Goal: Obtain resource: Obtain resource

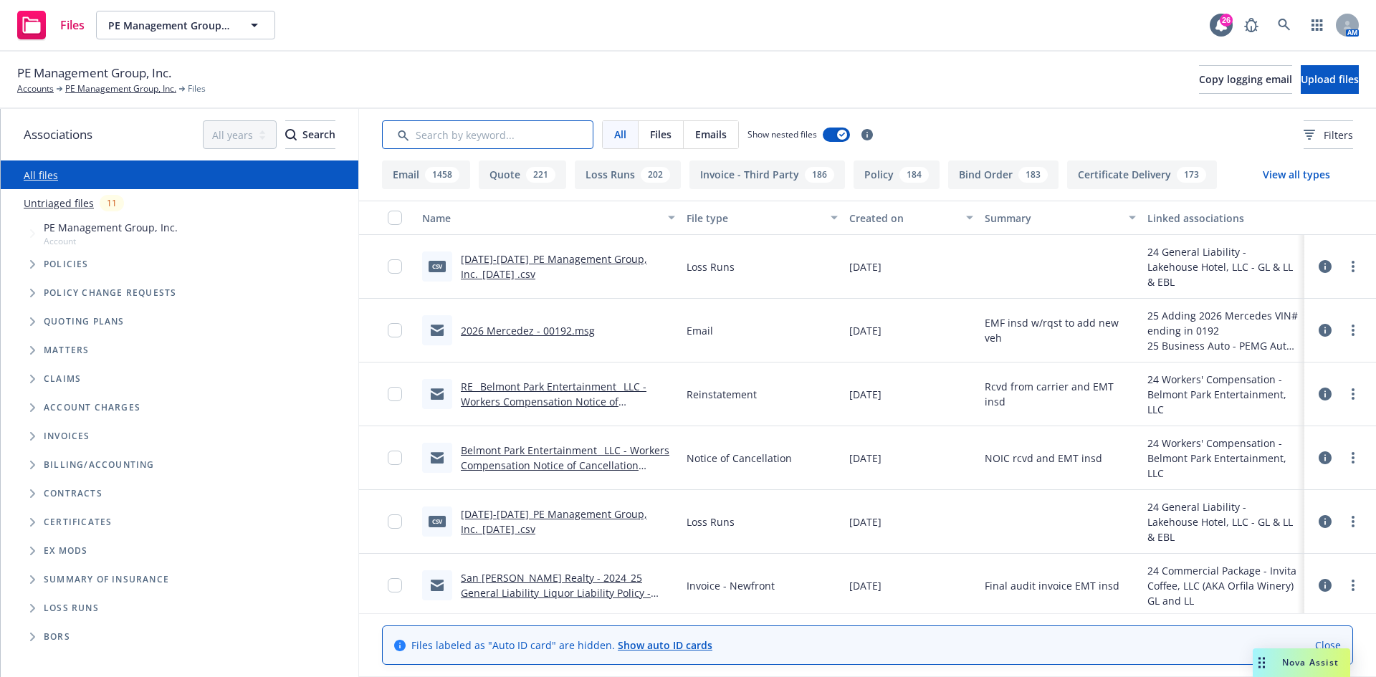
click at [529, 140] on input "Search by keyword..." at bounding box center [487, 134] width 211 height 29
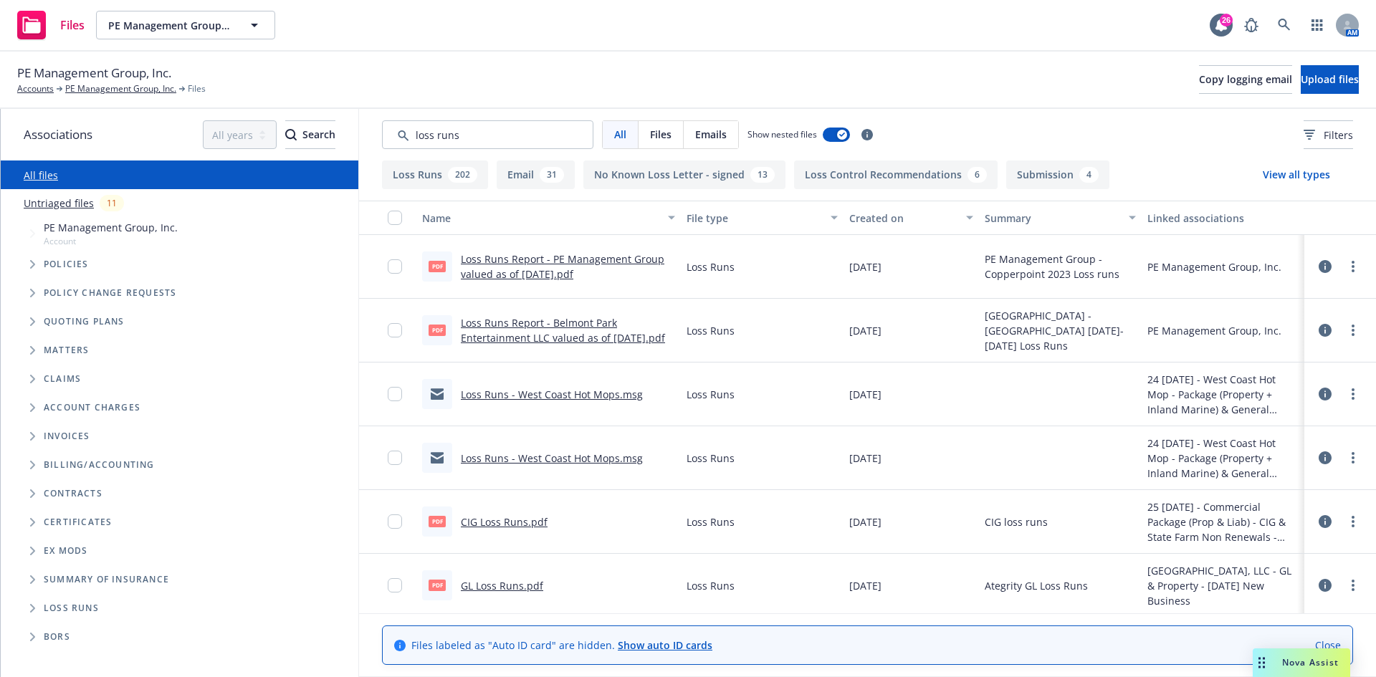
click at [882, 219] on div "Created on" at bounding box center [903, 218] width 108 height 15
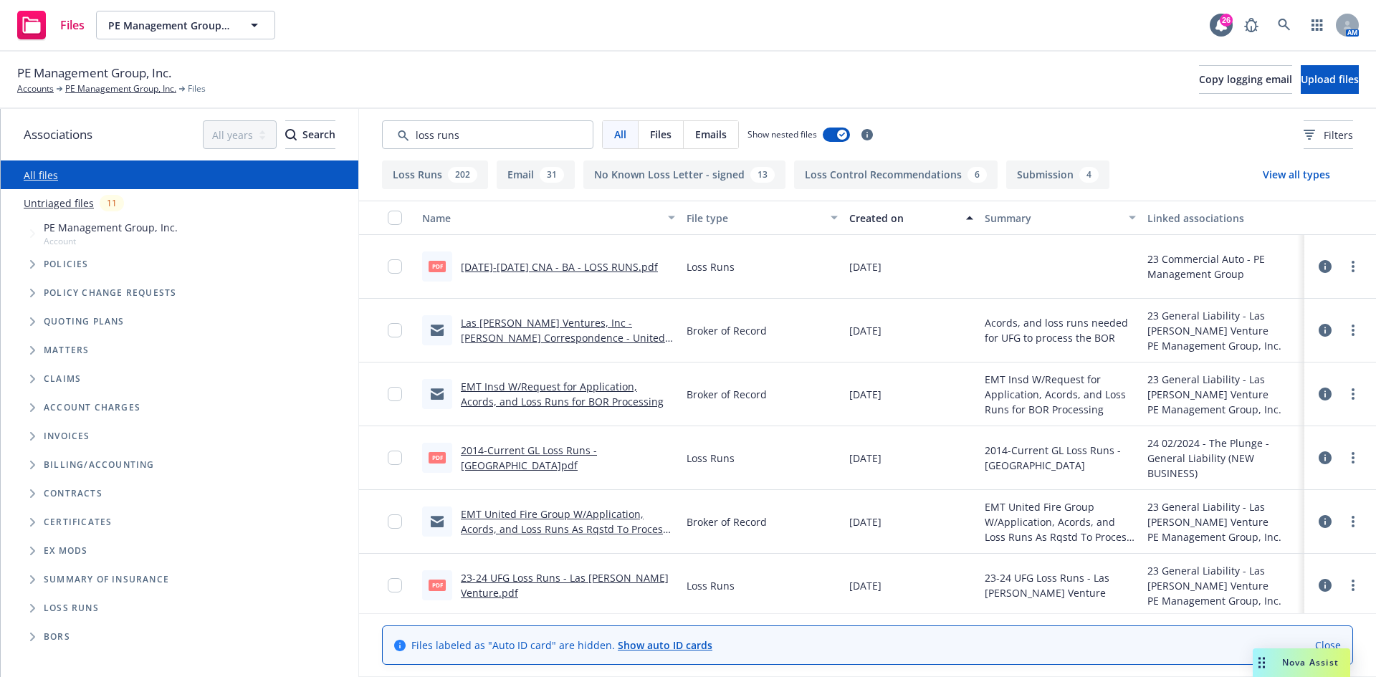
click at [883, 219] on div "Created on" at bounding box center [903, 218] width 108 height 15
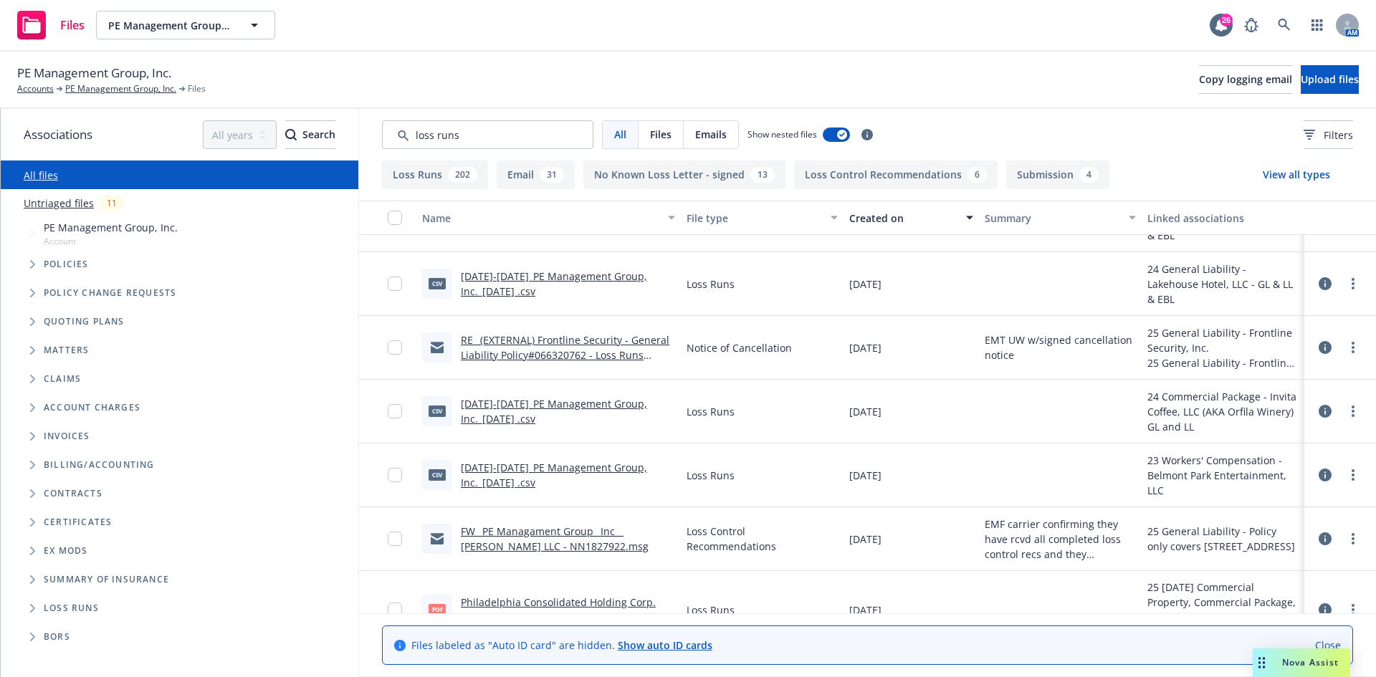
scroll to position [72, 0]
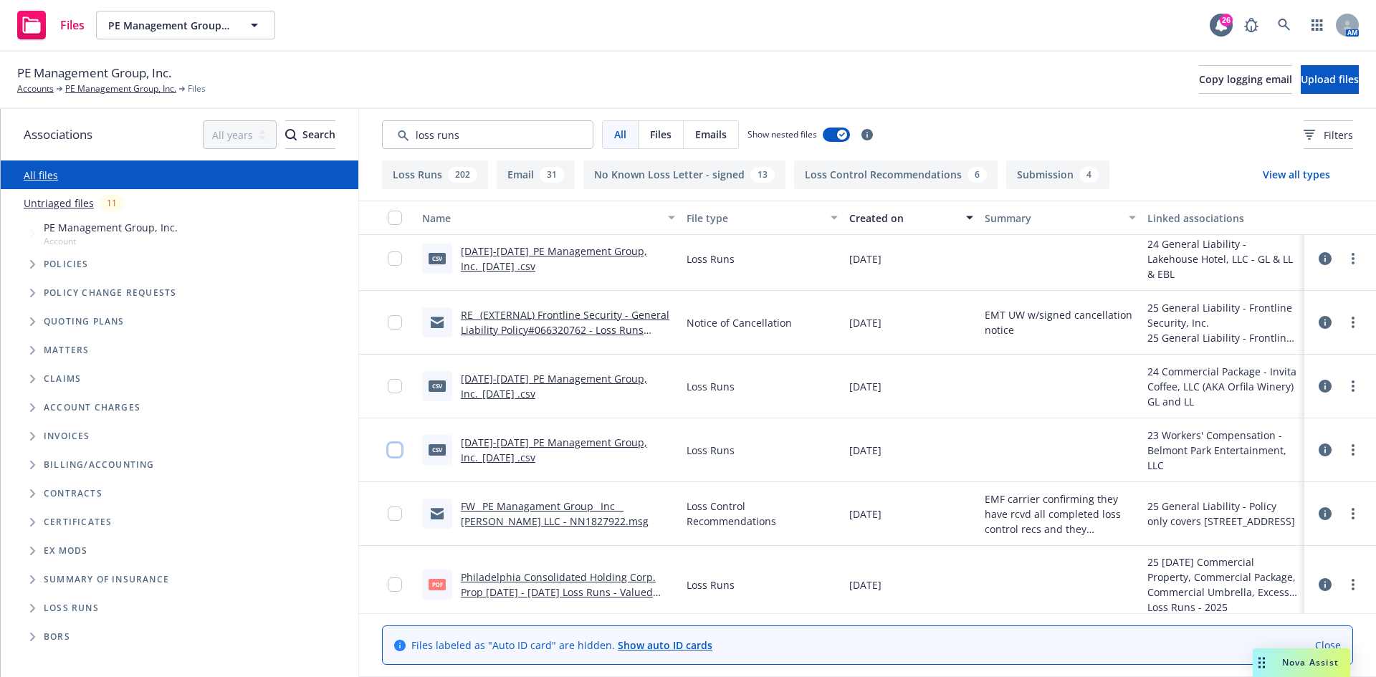
click at [397, 449] on input "checkbox" at bounding box center [395, 450] width 14 height 14
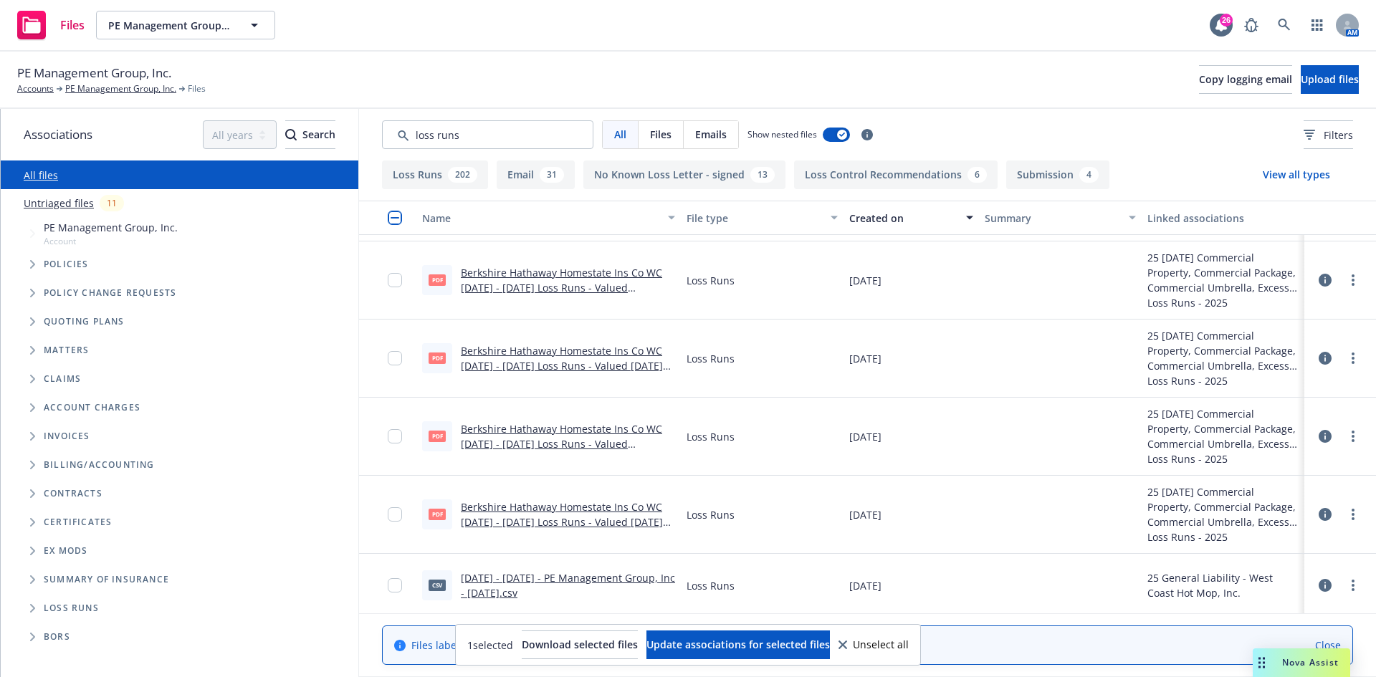
scroll to position [1720, 0]
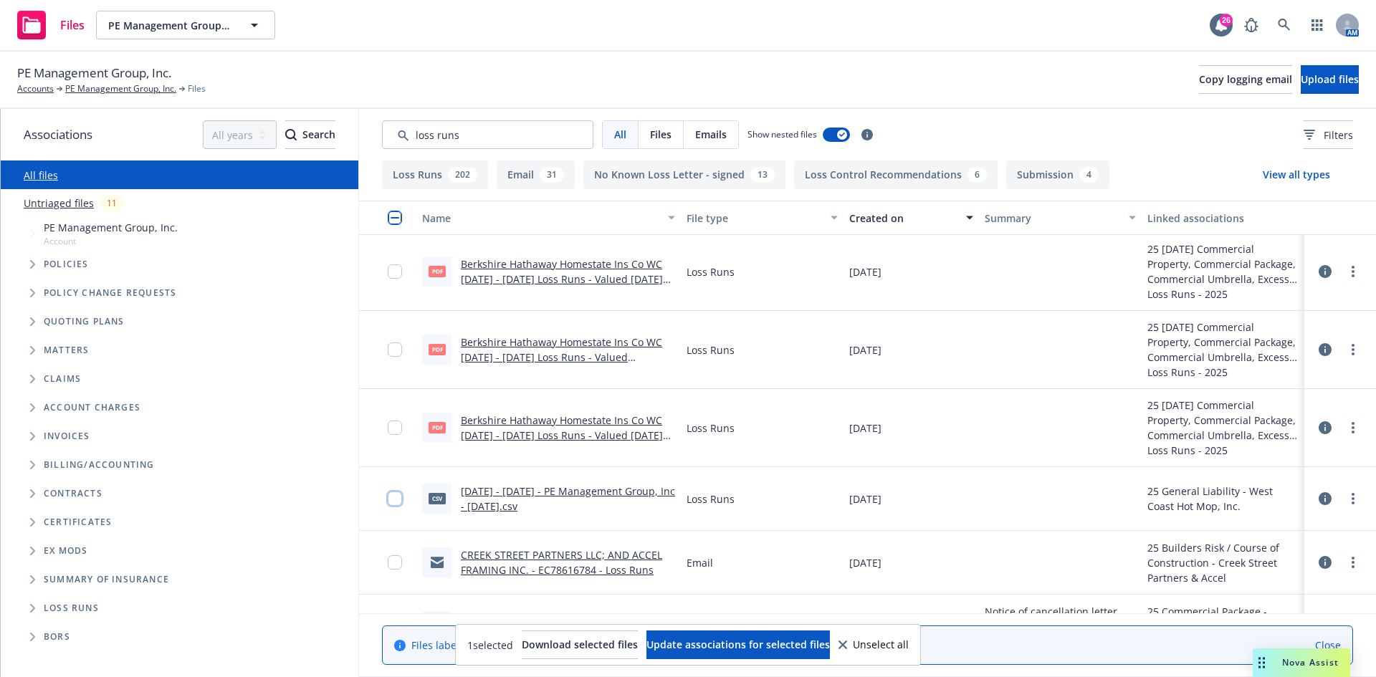
click at [399, 496] on input "checkbox" at bounding box center [395, 499] width 14 height 14
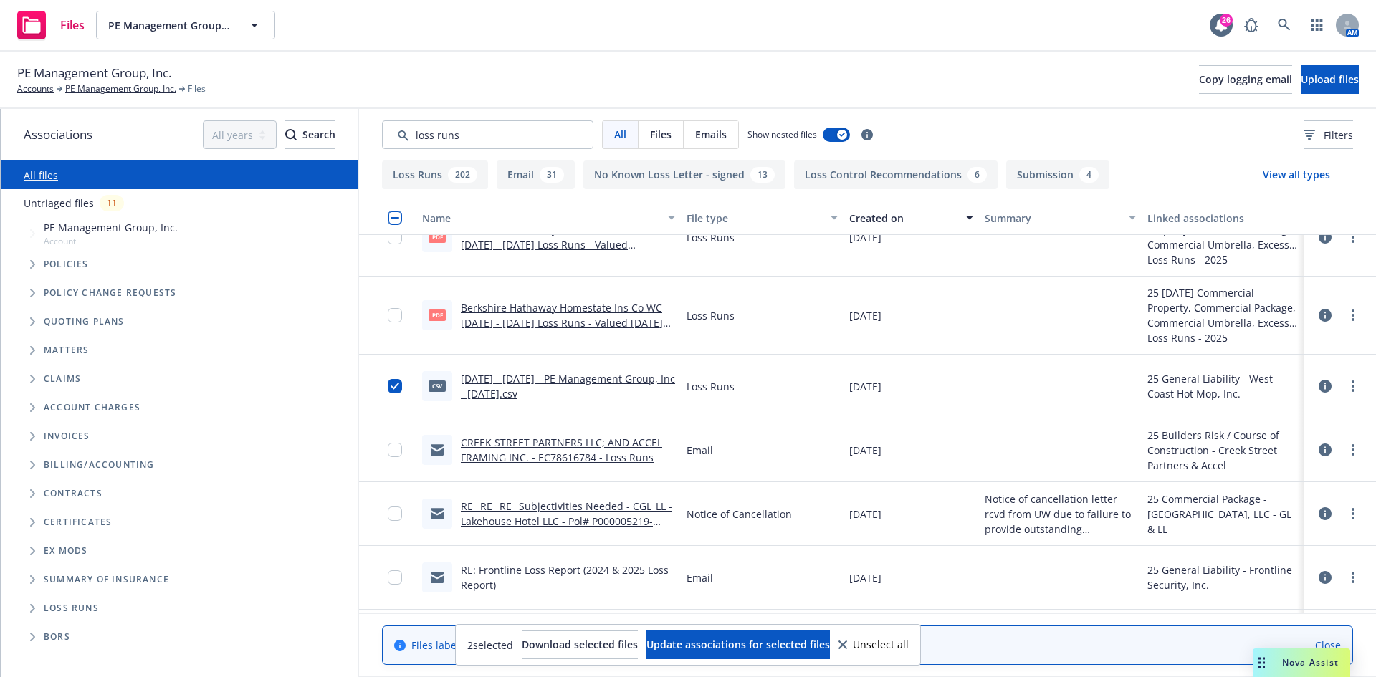
scroll to position [1864, 0]
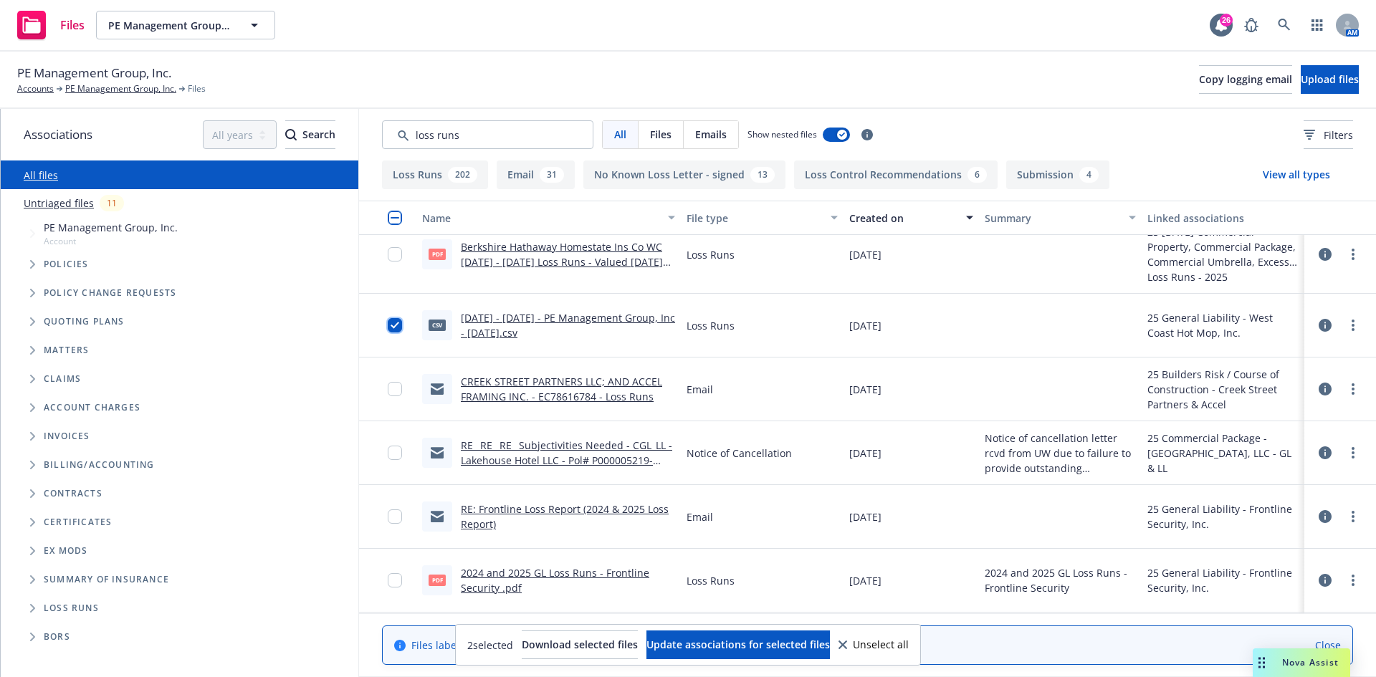
click at [396, 323] on input "checkbox" at bounding box center [395, 325] width 14 height 14
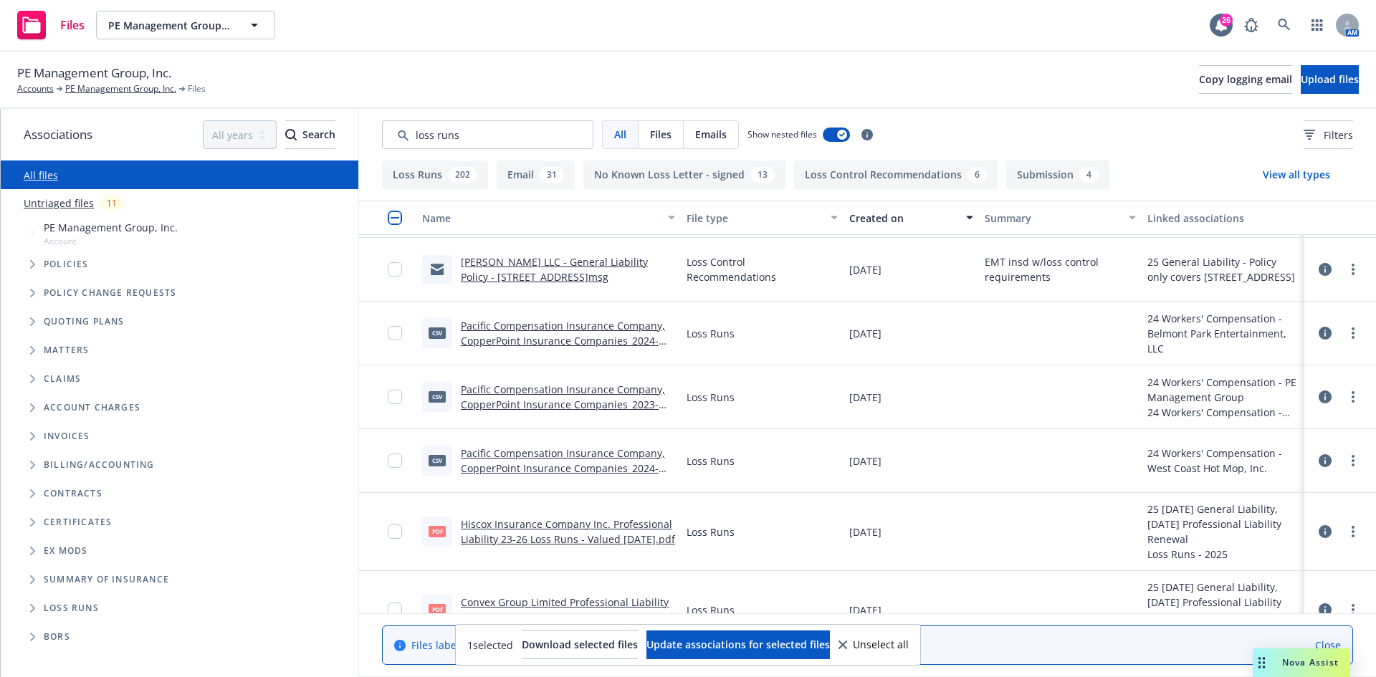
scroll to position [3010, 0]
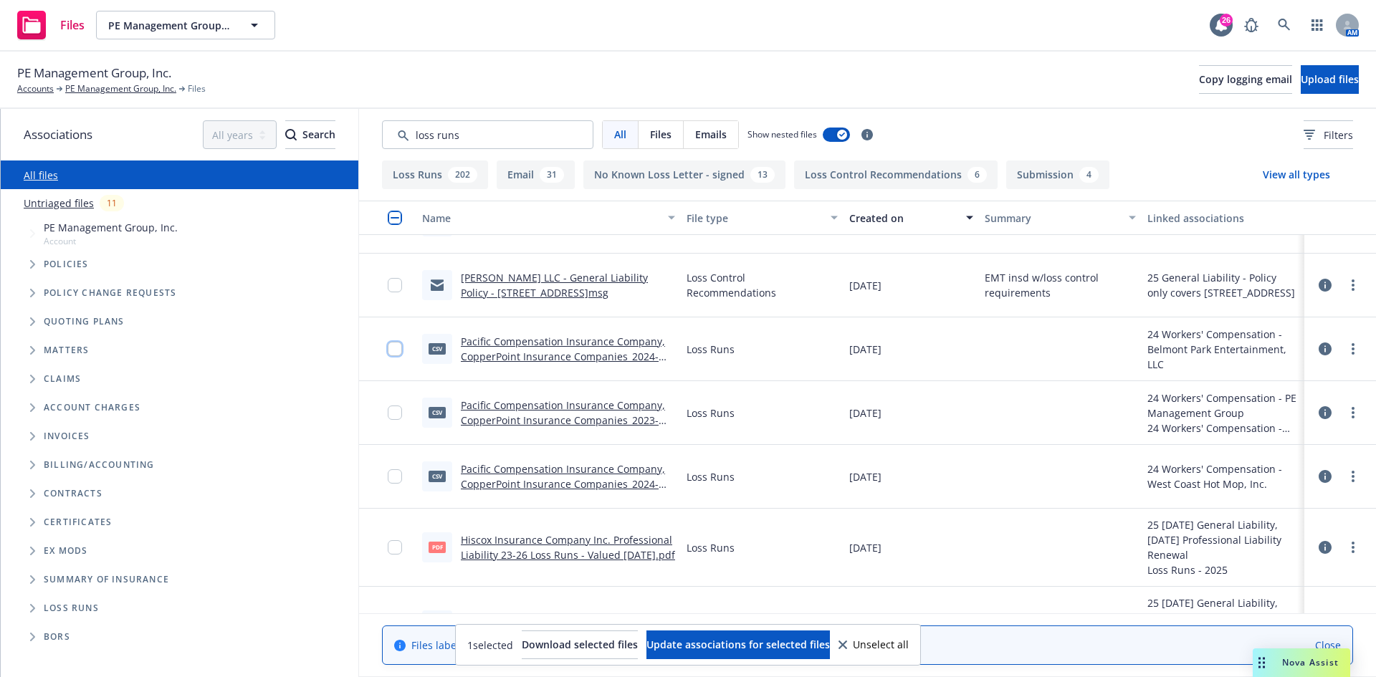
click at [397, 348] on input "checkbox" at bounding box center [395, 349] width 14 height 14
click at [393, 414] on input "checkbox" at bounding box center [395, 413] width 14 height 14
click at [391, 475] on input "checkbox" at bounding box center [395, 476] width 14 height 14
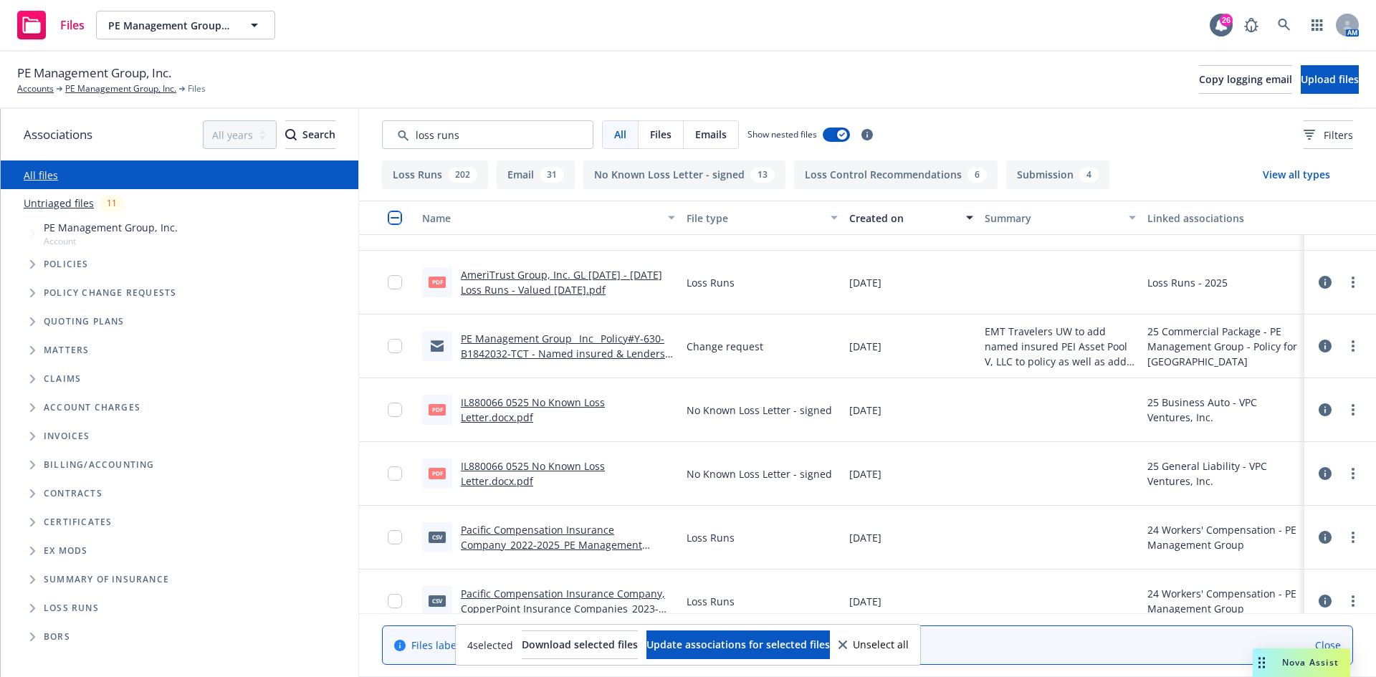
scroll to position [4157, 0]
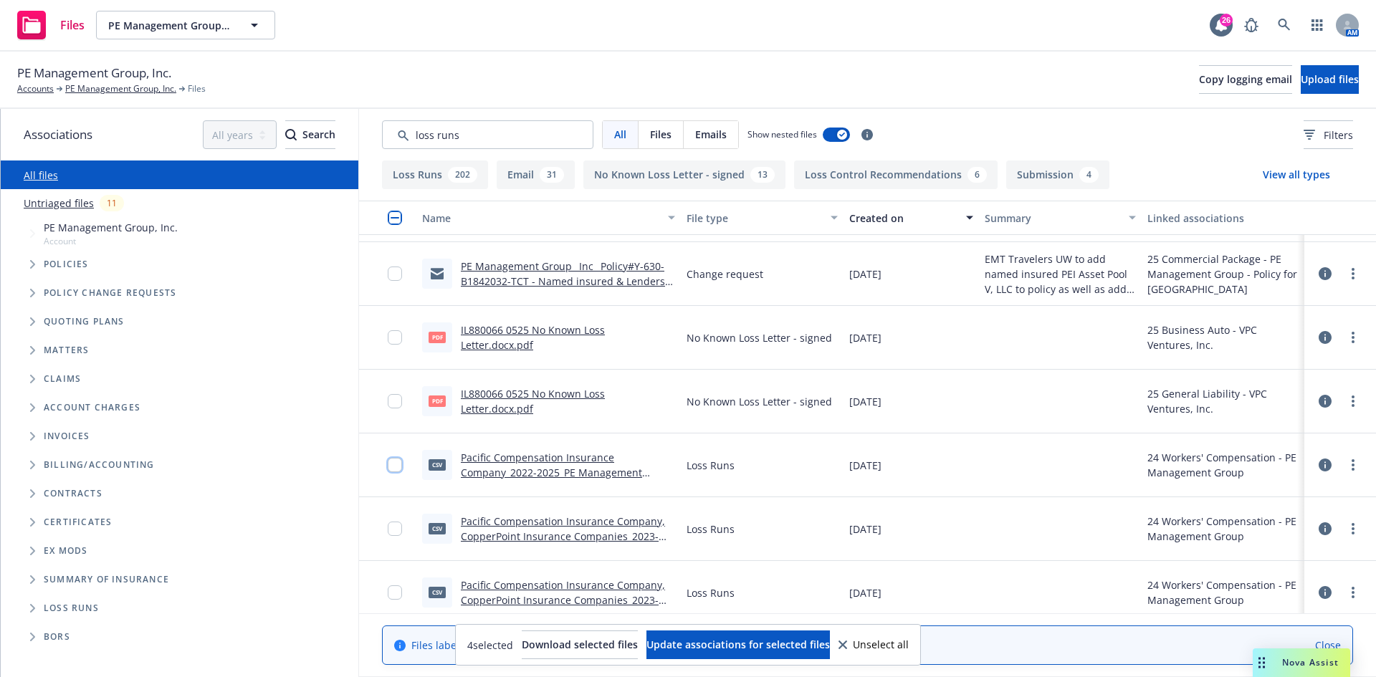
click at [391, 463] on input "checkbox" at bounding box center [395, 465] width 14 height 14
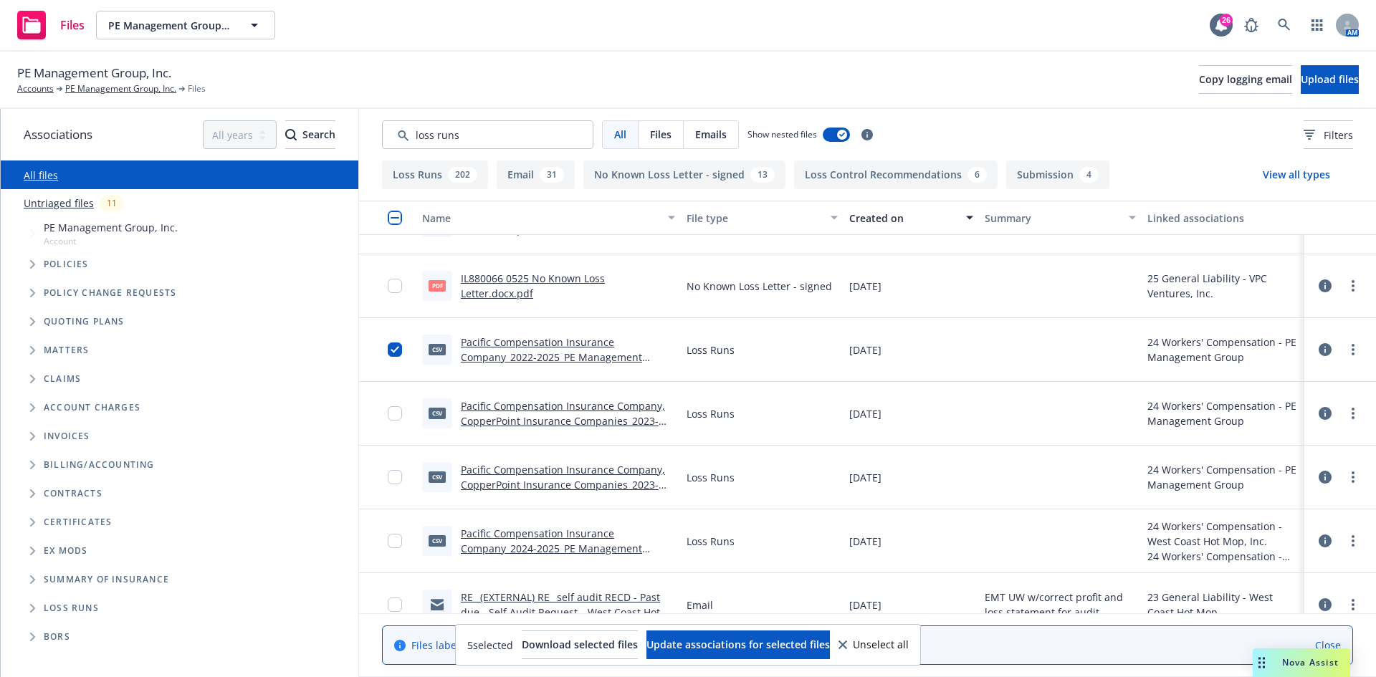
scroll to position [4300, 0]
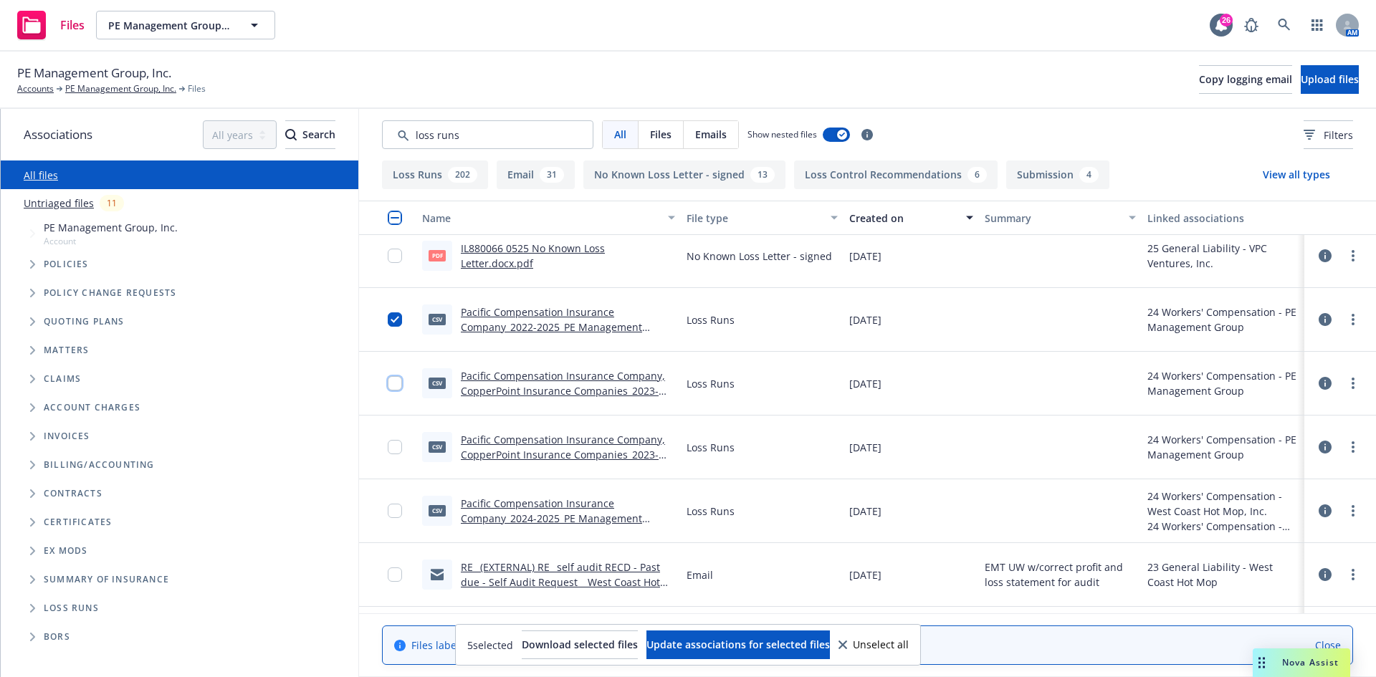
click at [396, 386] on input "checkbox" at bounding box center [395, 383] width 14 height 14
click at [394, 446] on input "checkbox" at bounding box center [395, 447] width 14 height 14
click at [396, 516] on input "checkbox" at bounding box center [395, 511] width 14 height 14
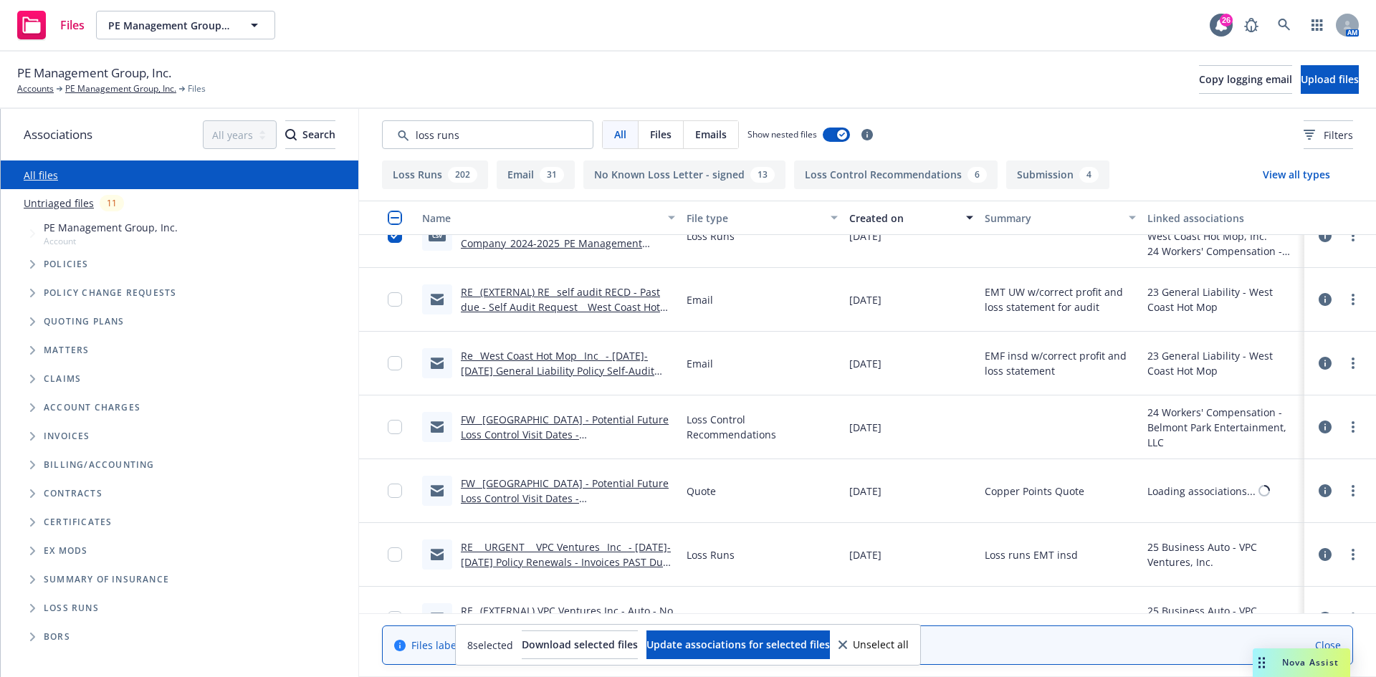
scroll to position [4587, 0]
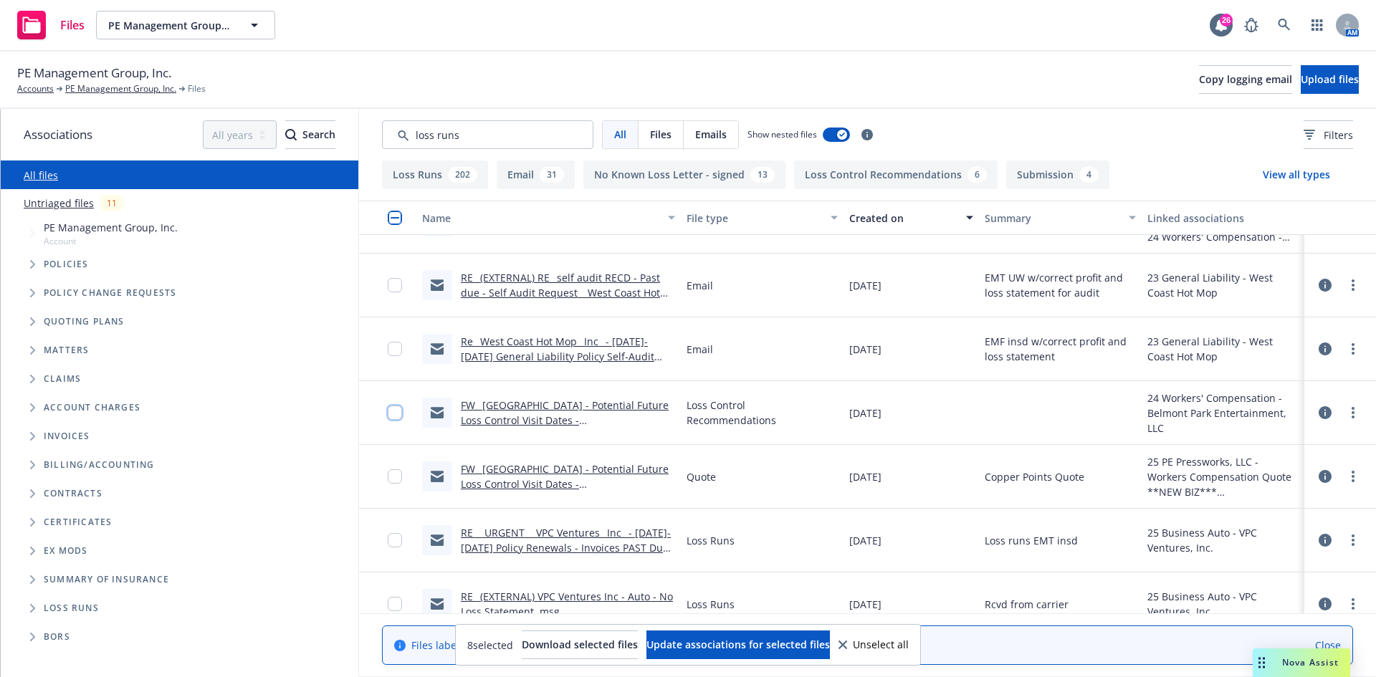
click at [394, 416] on input "checkbox" at bounding box center [395, 413] width 14 height 14
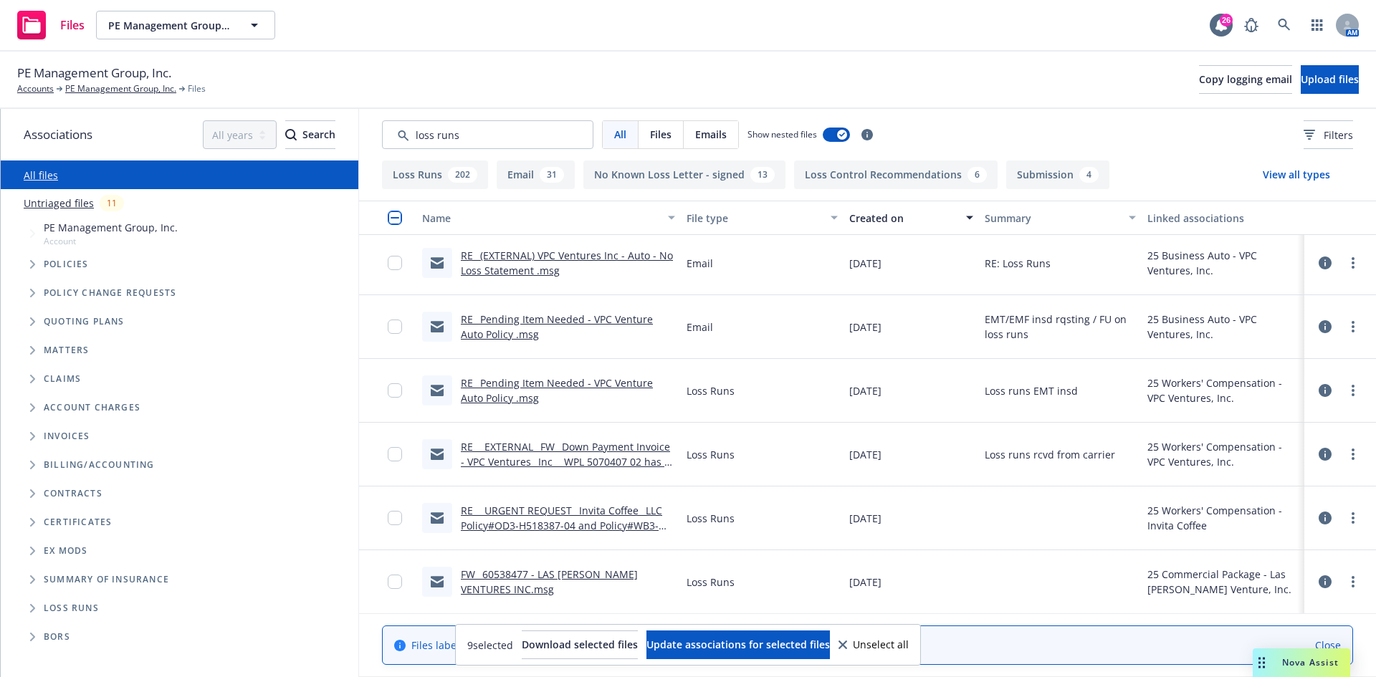
scroll to position [5376, 0]
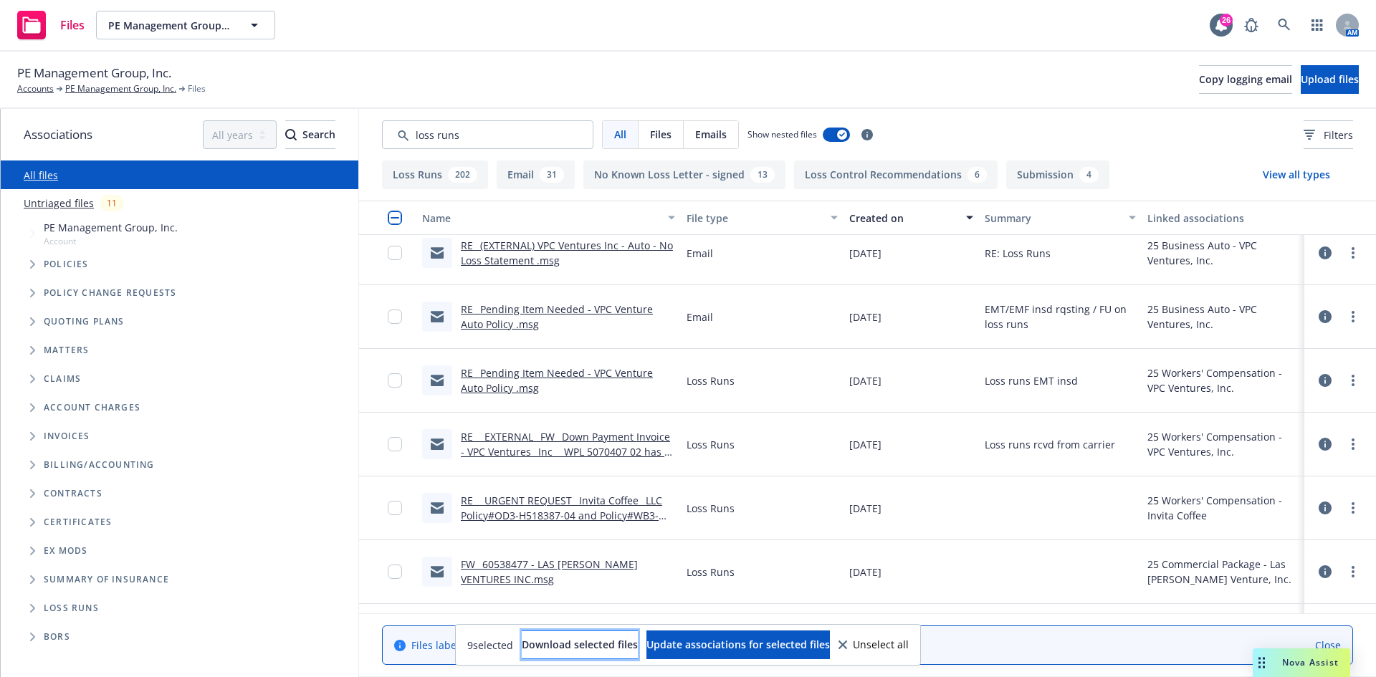
click at [567, 644] on span "Download selected files" at bounding box center [580, 645] width 116 height 14
click at [466, 126] on input "Search by keyword..." at bounding box center [487, 134] width 211 height 29
drag, startPoint x: 473, startPoint y: 137, endPoint x: 344, endPoint y: 142, distance: 129.1
click at [344, 142] on div "Associations All years 2027 2026 2025 2024 2023 2022 2021 2020 2019 2018 2017 2…" at bounding box center [688, 393] width 1375 height 568
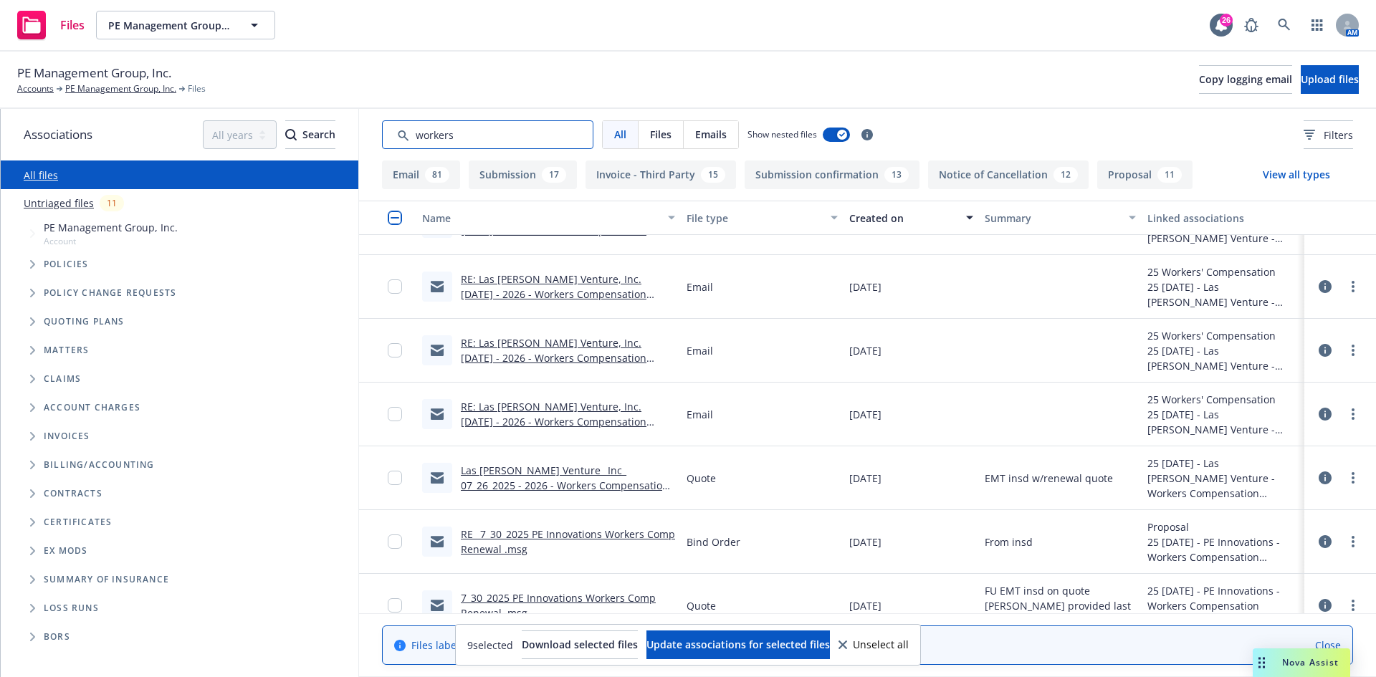
scroll to position [1290, 0]
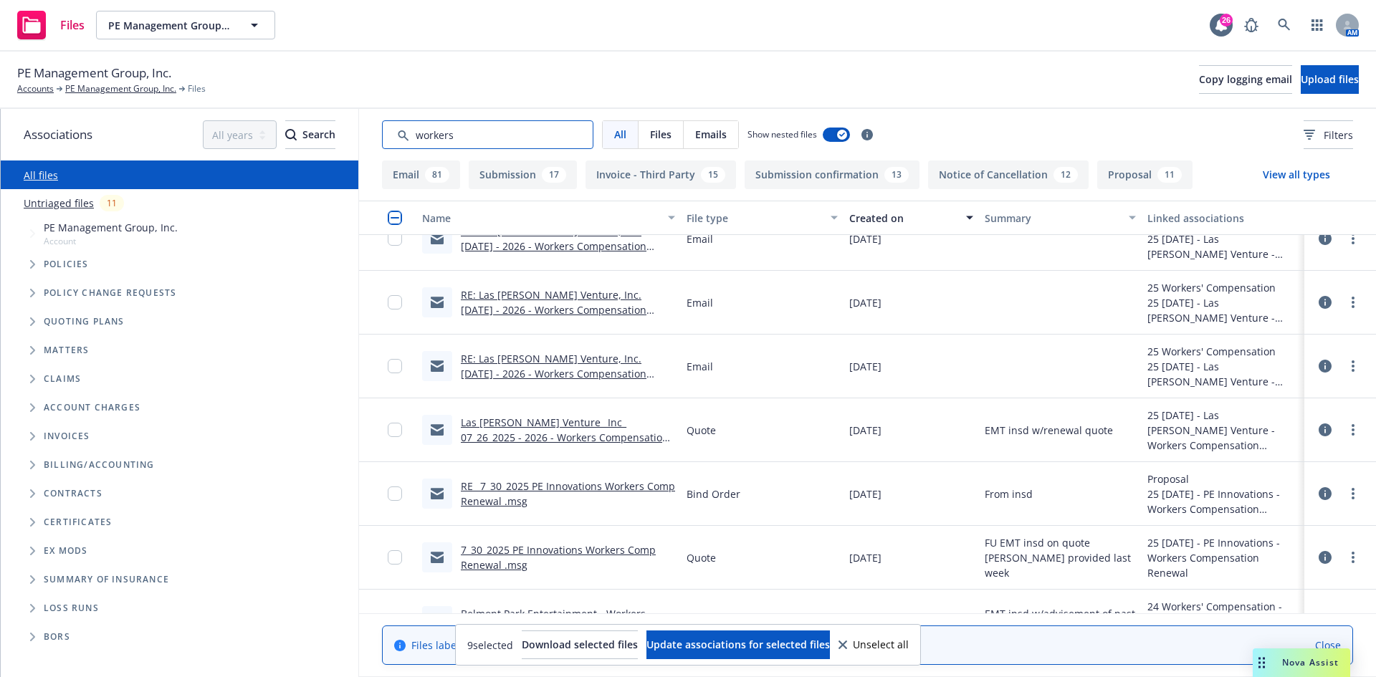
drag, startPoint x: 492, startPoint y: 133, endPoint x: 393, endPoint y: 133, distance: 98.2
click at [393, 133] on input "Search by keyword..." at bounding box center [487, 134] width 211 height 29
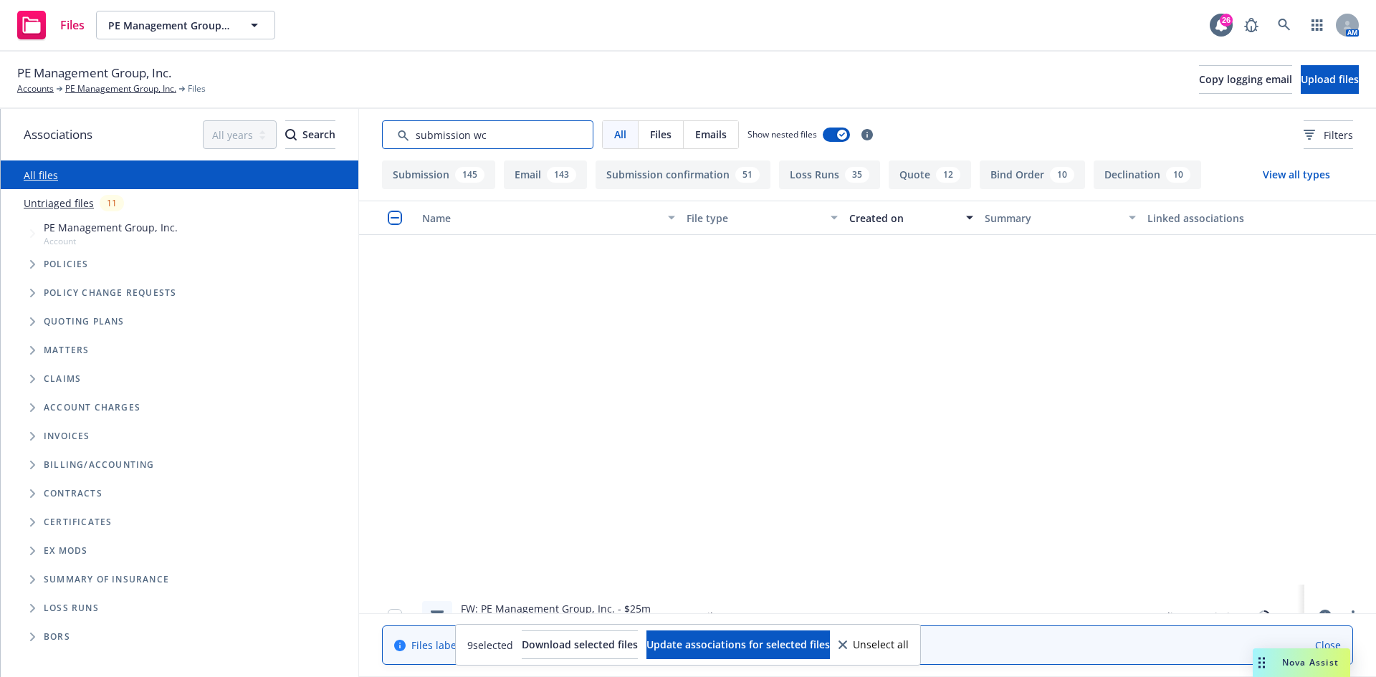
scroll to position [9676, 0]
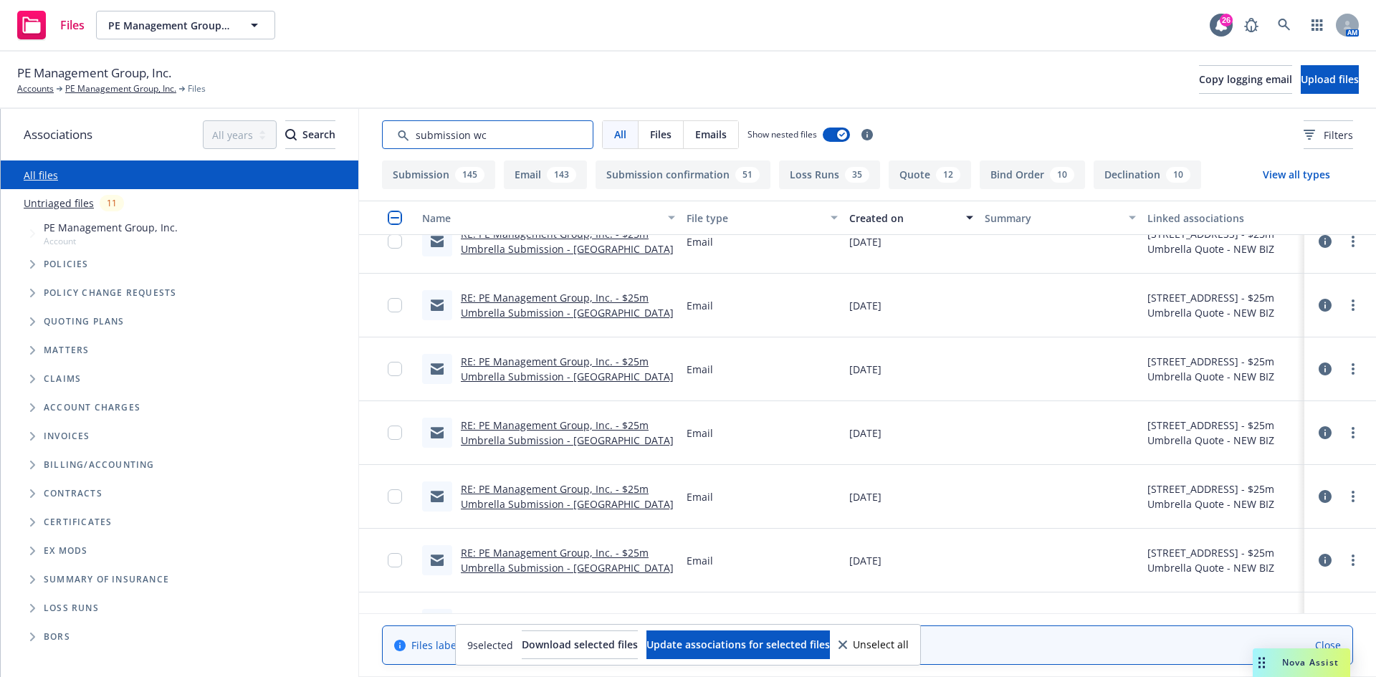
type input "submission wc"
drag, startPoint x: 517, startPoint y: 142, endPoint x: 549, endPoint y: 131, distance: 33.3
click at [518, 141] on input "Search by keyword..." at bounding box center [487, 134] width 211 height 29
drag, startPoint x: 558, startPoint y: 140, endPoint x: 356, endPoint y: 133, distance: 201.5
click at [356, 133] on div "Associations All years 2027 2026 2025 2024 2023 2022 2021 2020 2019 2018 2017 2…" at bounding box center [688, 393] width 1375 height 568
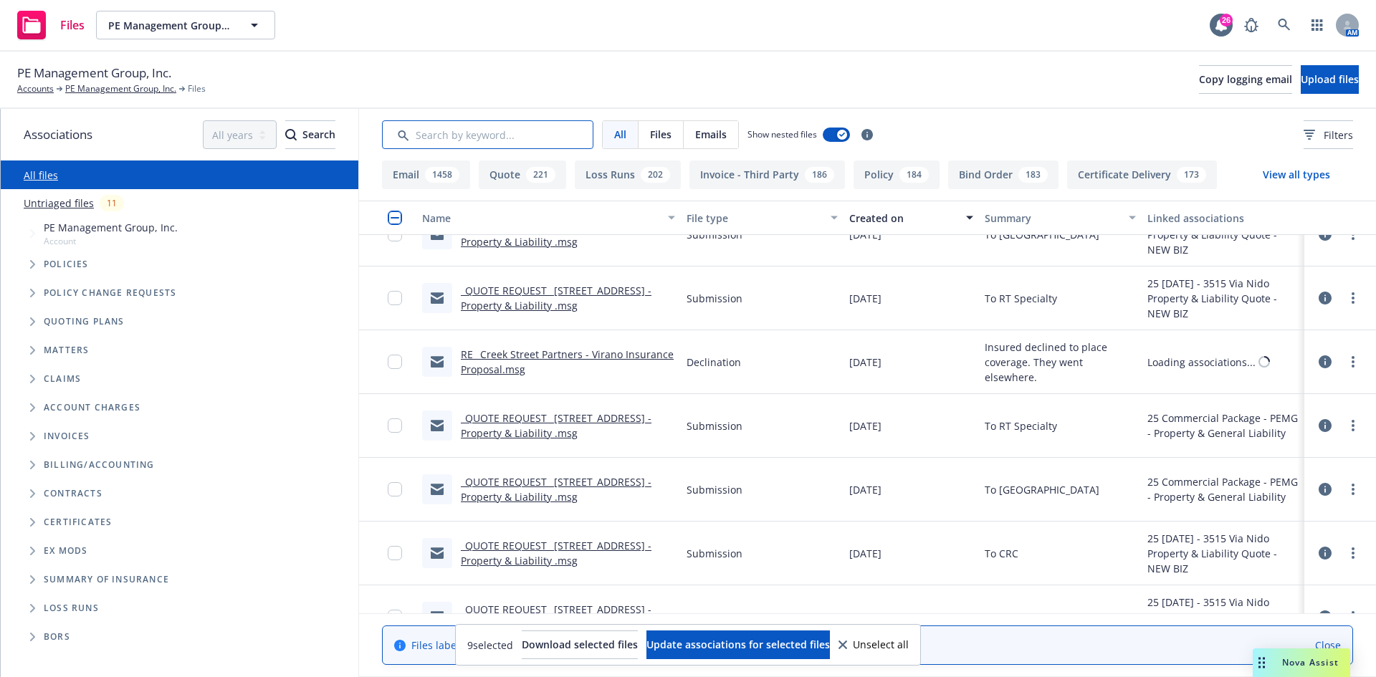
scroll to position [2419, 0]
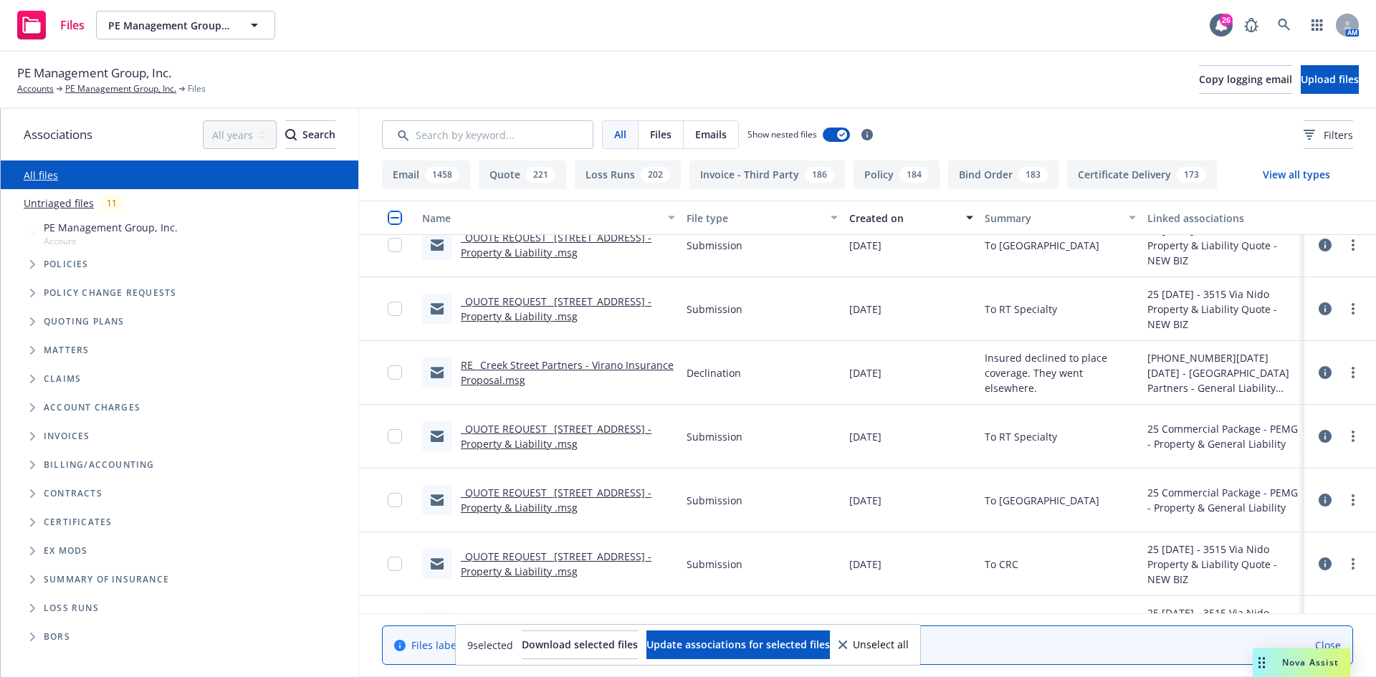
click at [30, 315] on span "Tree Example" at bounding box center [32, 321] width 23 height 23
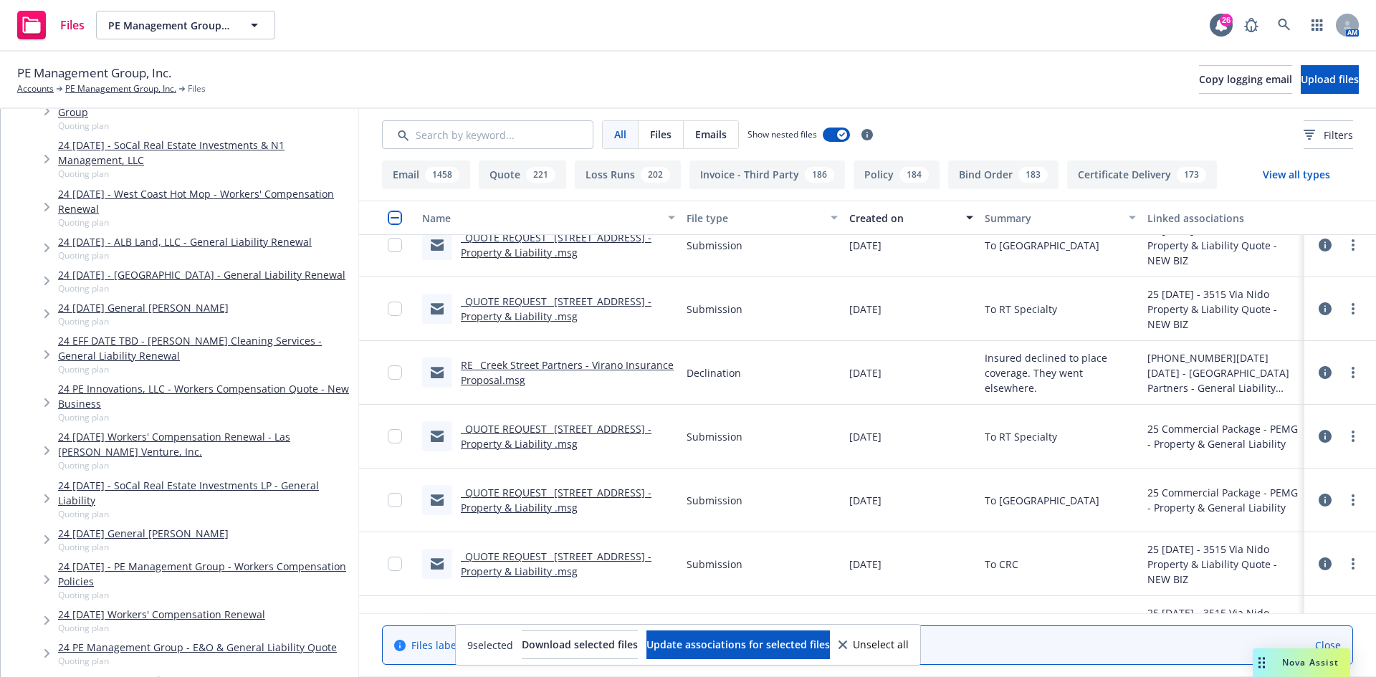
scroll to position [4300, 0]
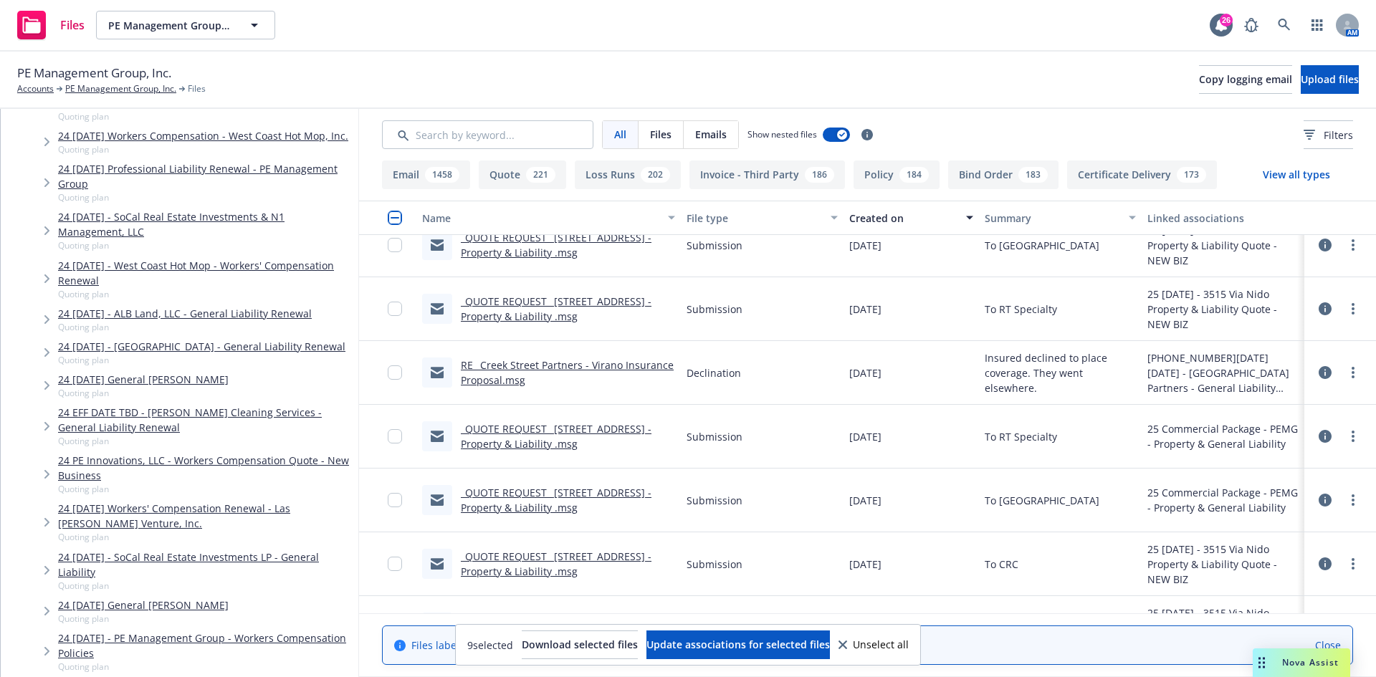
click at [262, 110] on link "24 [DATE] Workers Compensation - Belmont Park Entertainment, LLC" at bounding box center [205, 95] width 295 height 30
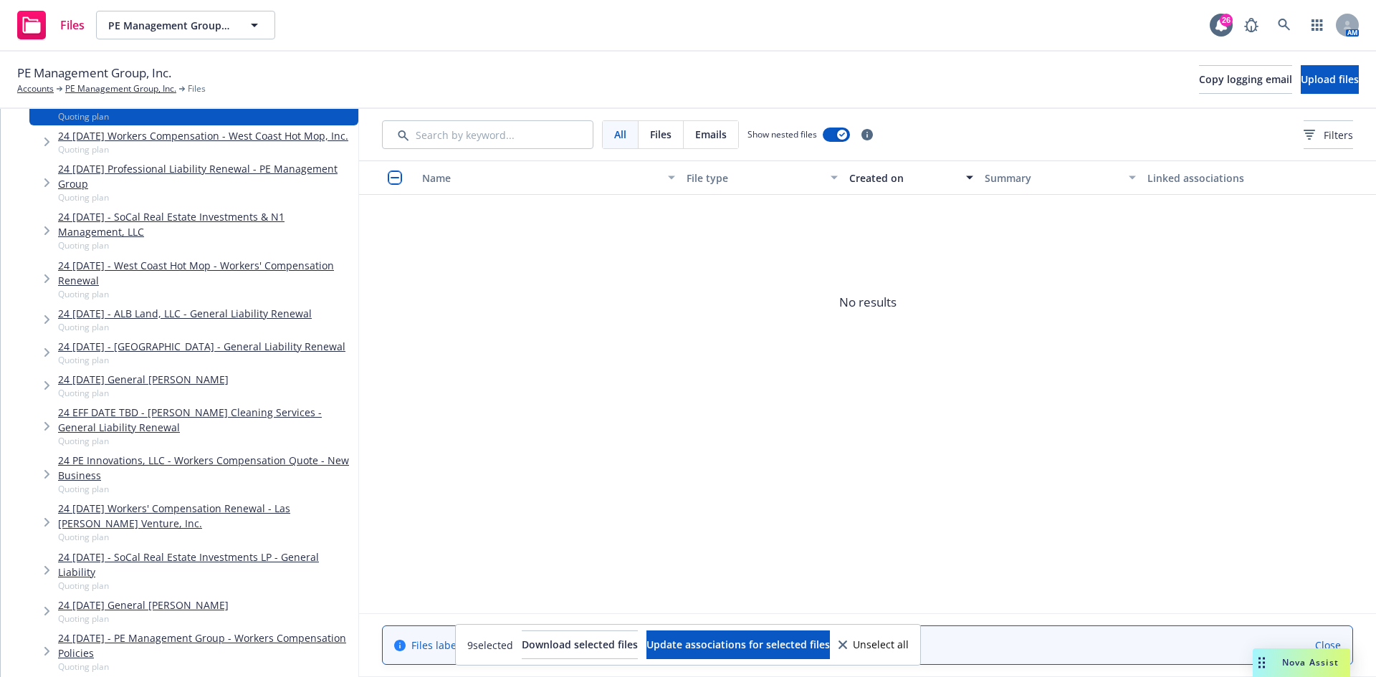
click at [42, 113] on span "Tree Example" at bounding box center [46, 101] width 23 height 23
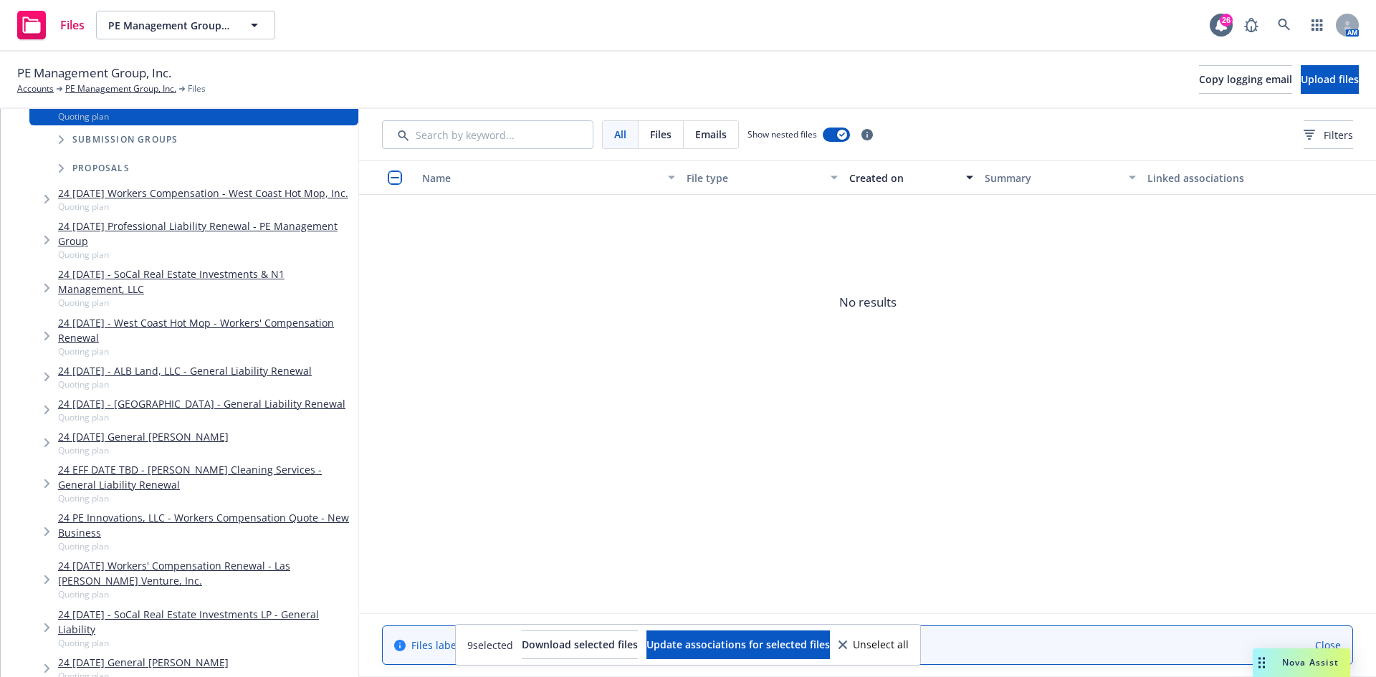
click at [62, 144] on icon "Tree Example" at bounding box center [61, 139] width 5 height 9
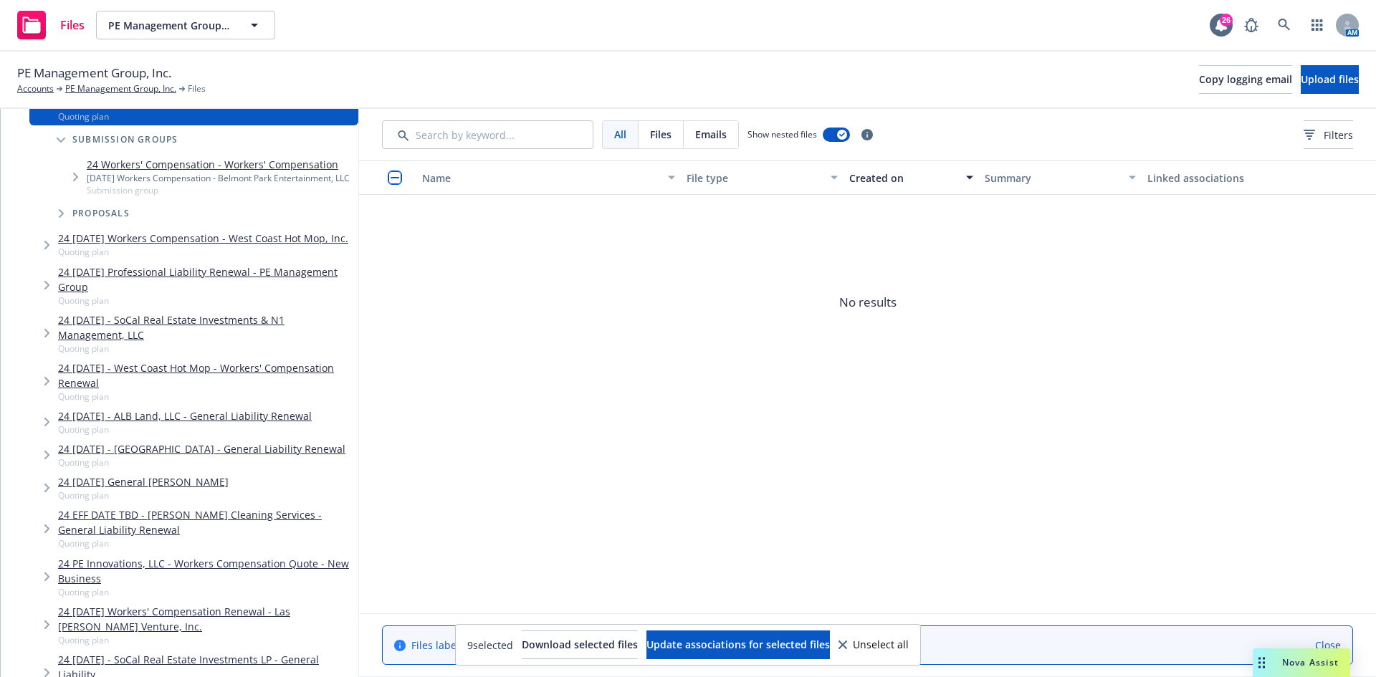
click at [72, 189] on span "Tree Example" at bounding box center [75, 177] width 23 height 23
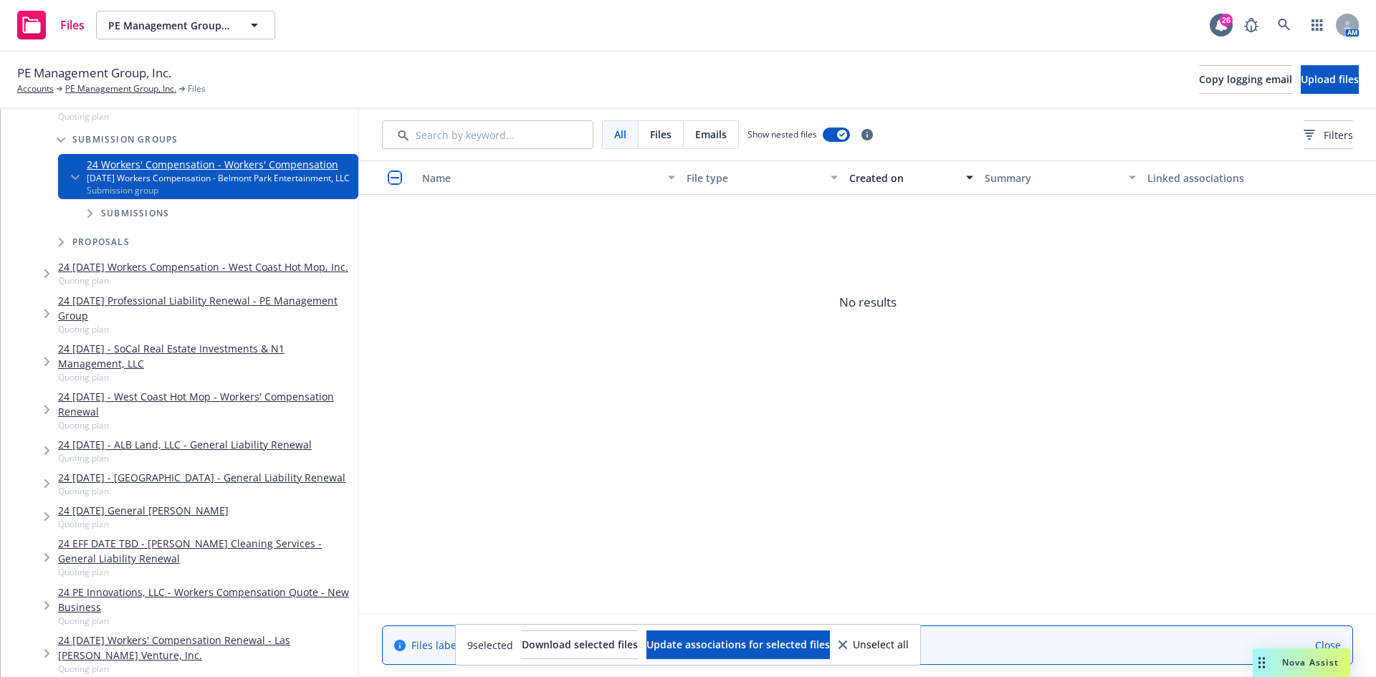
drag, startPoint x: 87, startPoint y: 361, endPoint x: 103, endPoint y: 362, distance: 16.5
click at [86, 225] on span "Tree Example" at bounding box center [89, 213] width 23 height 23
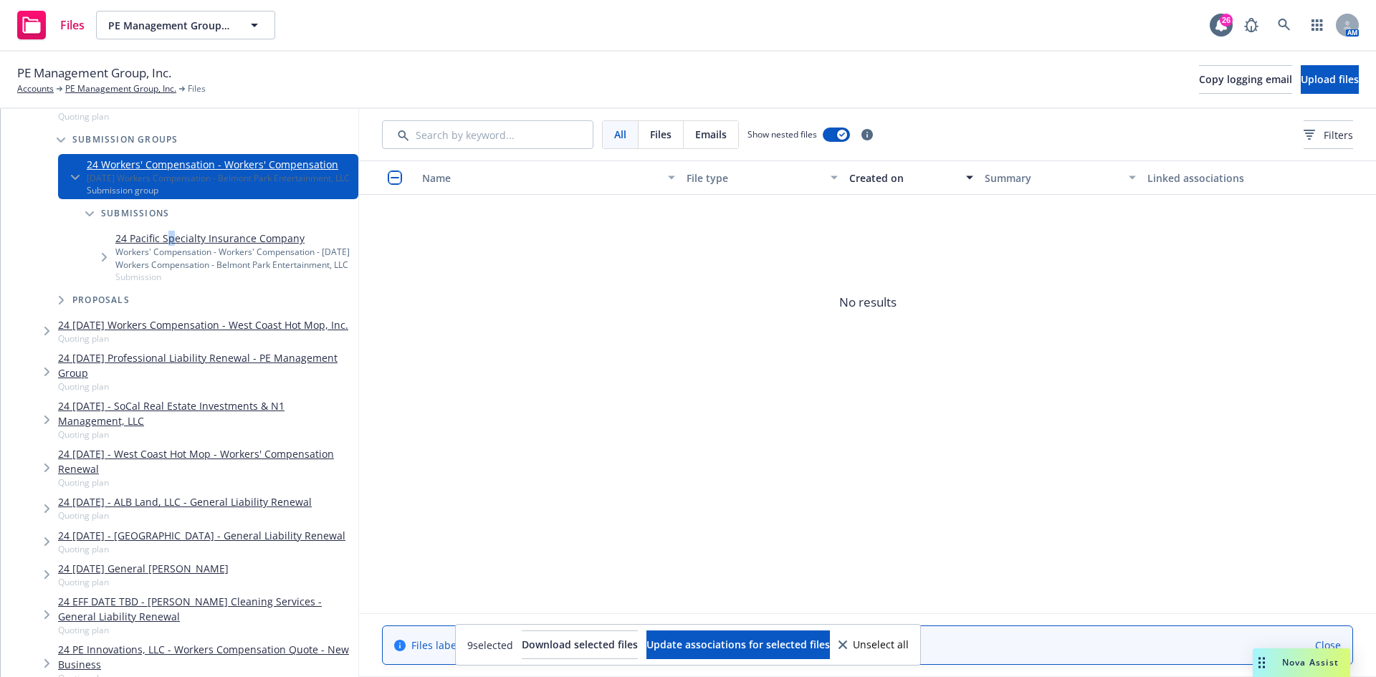
click at [170, 246] on link "24 Pacific Specialty Insurance Company" at bounding box center [233, 238] width 237 height 15
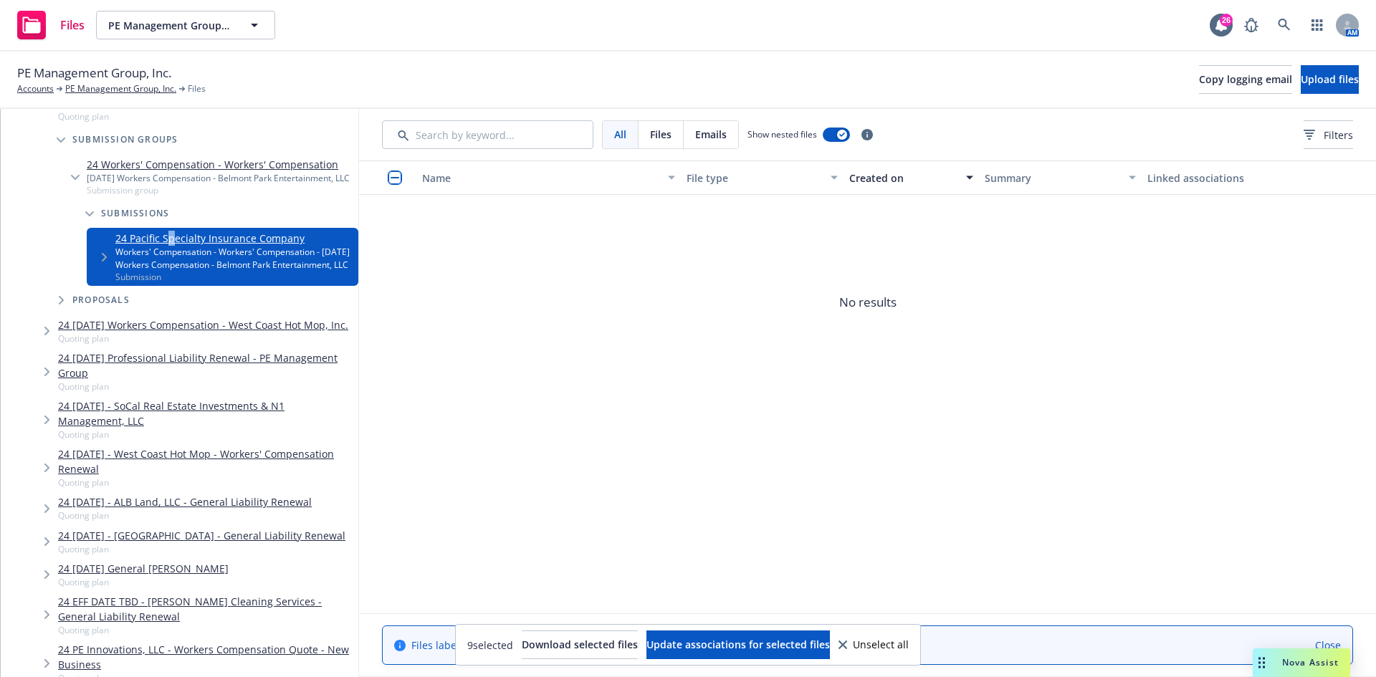
click at [100, 269] on span "Tree Example" at bounding box center [103, 257] width 23 height 23
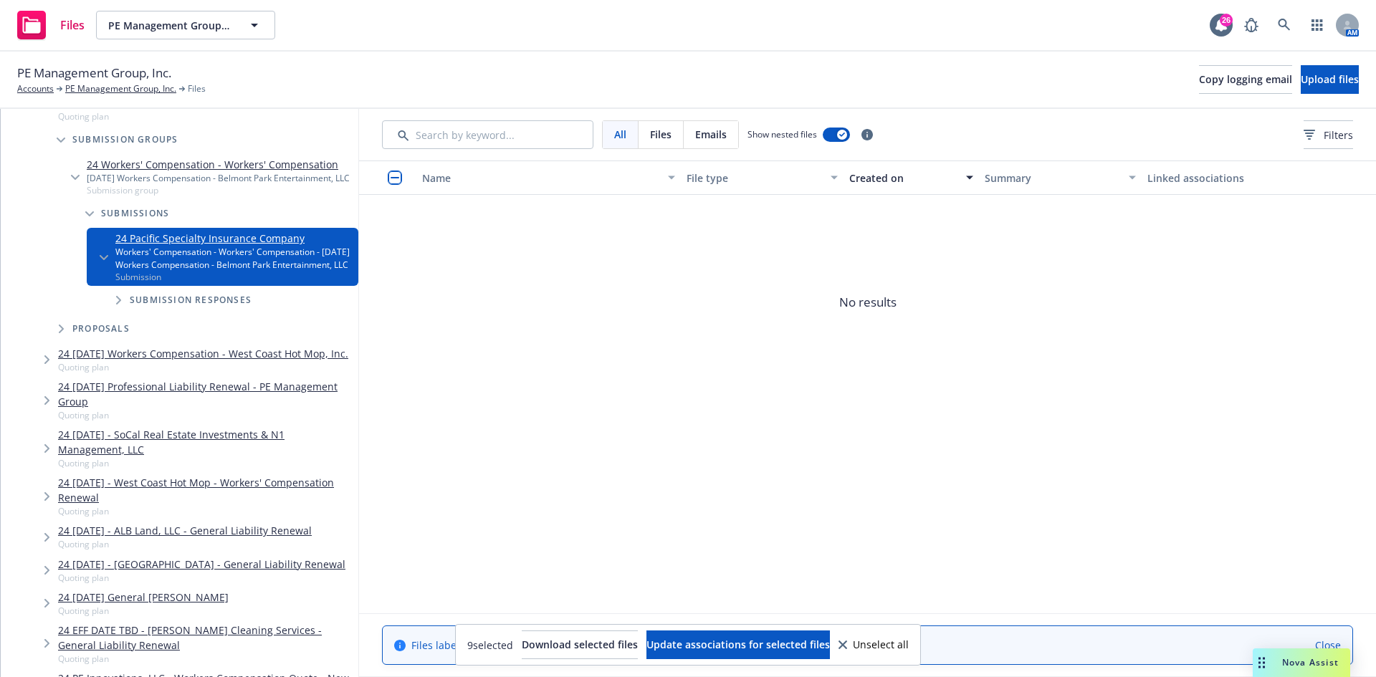
drag, startPoint x: 202, startPoint y: 456, endPoint x: 139, endPoint y: 457, distance: 63.1
click at [201, 305] on span "Submission responses" at bounding box center [191, 300] width 122 height 9
click at [121, 305] on icon "Tree Example" at bounding box center [119, 300] width 6 height 9
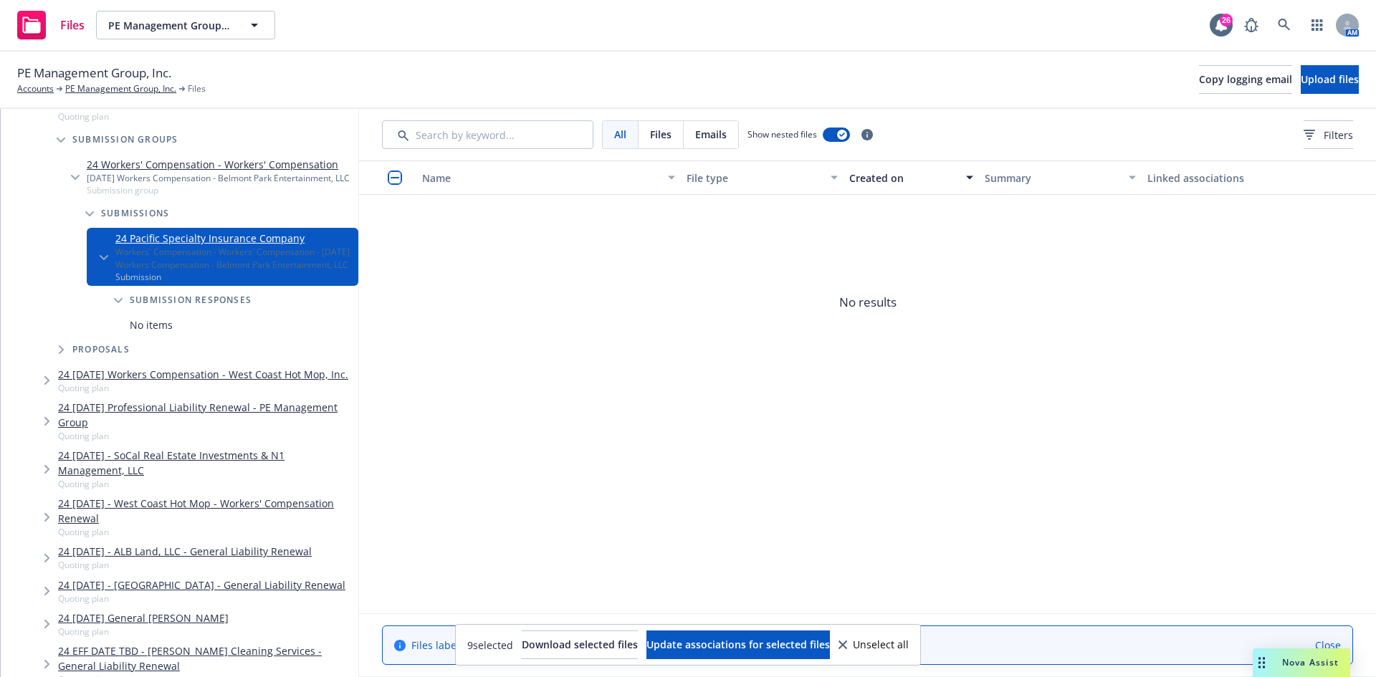
click at [49, 385] on icon "Tree Example" at bounding box center [47, 380] width 6 height 9
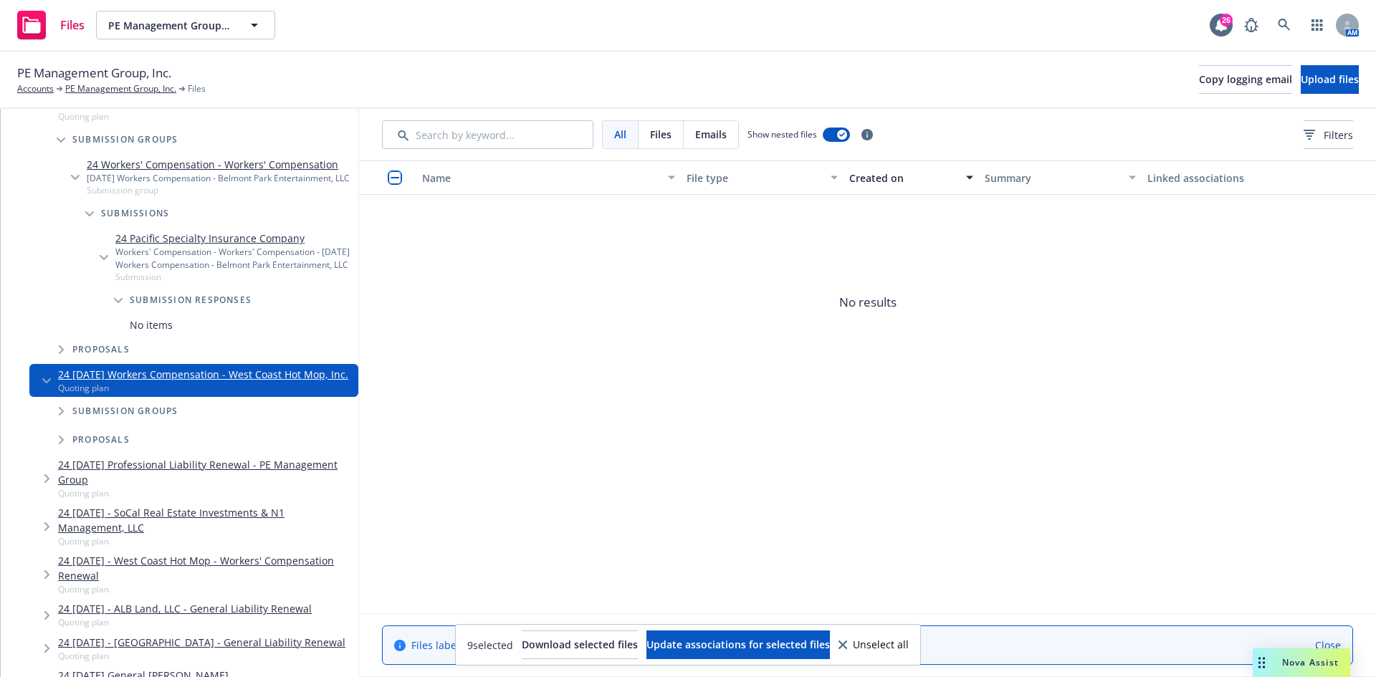
scroll to position [4587, 0]
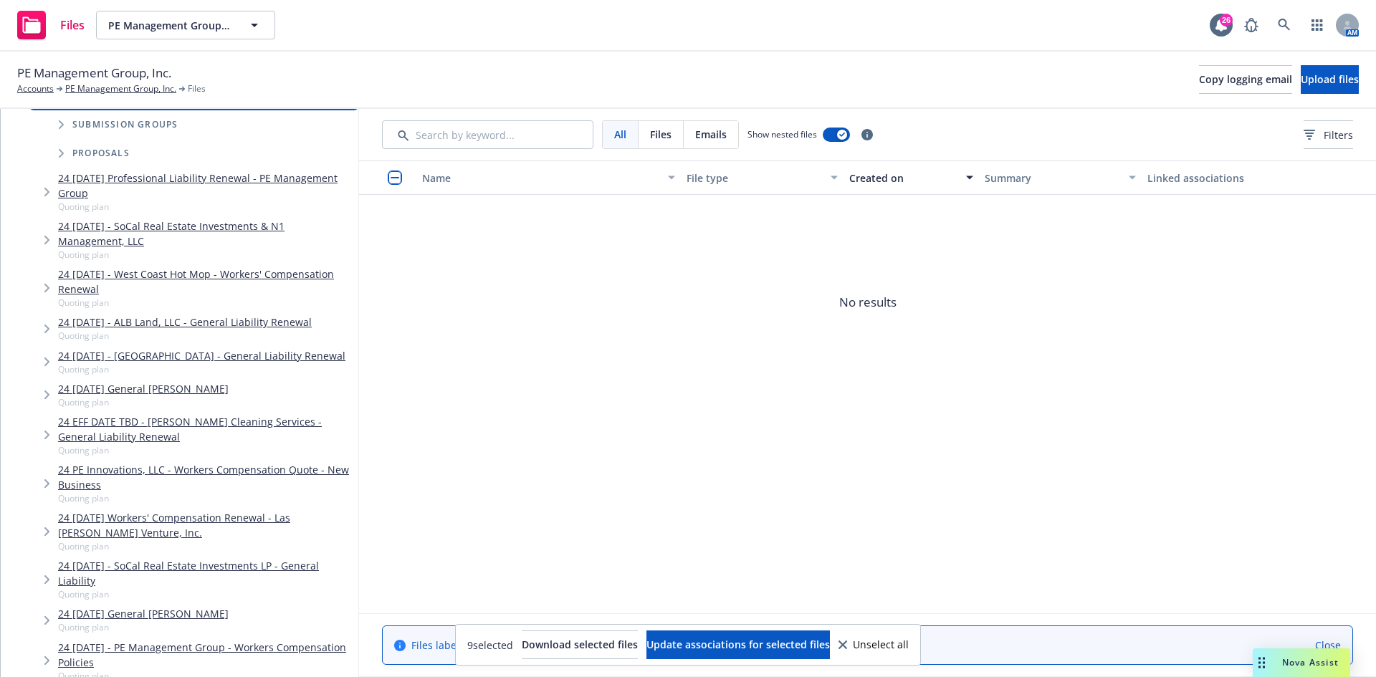
click at [287, 297] on link "24 [DATE] - West Coast Hot Mop - Workers' Compensation Renewal" at bounding box center [205, 282] width 295 height 30
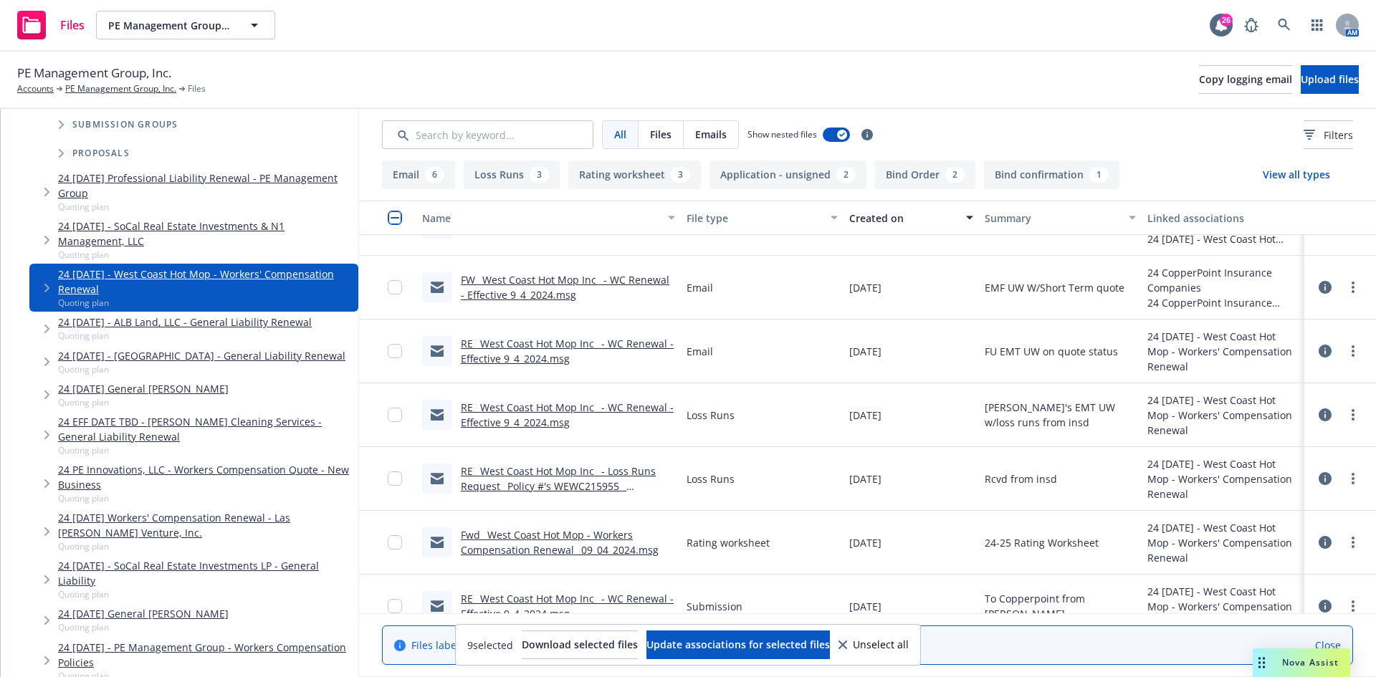
scroll to position [502, 0]
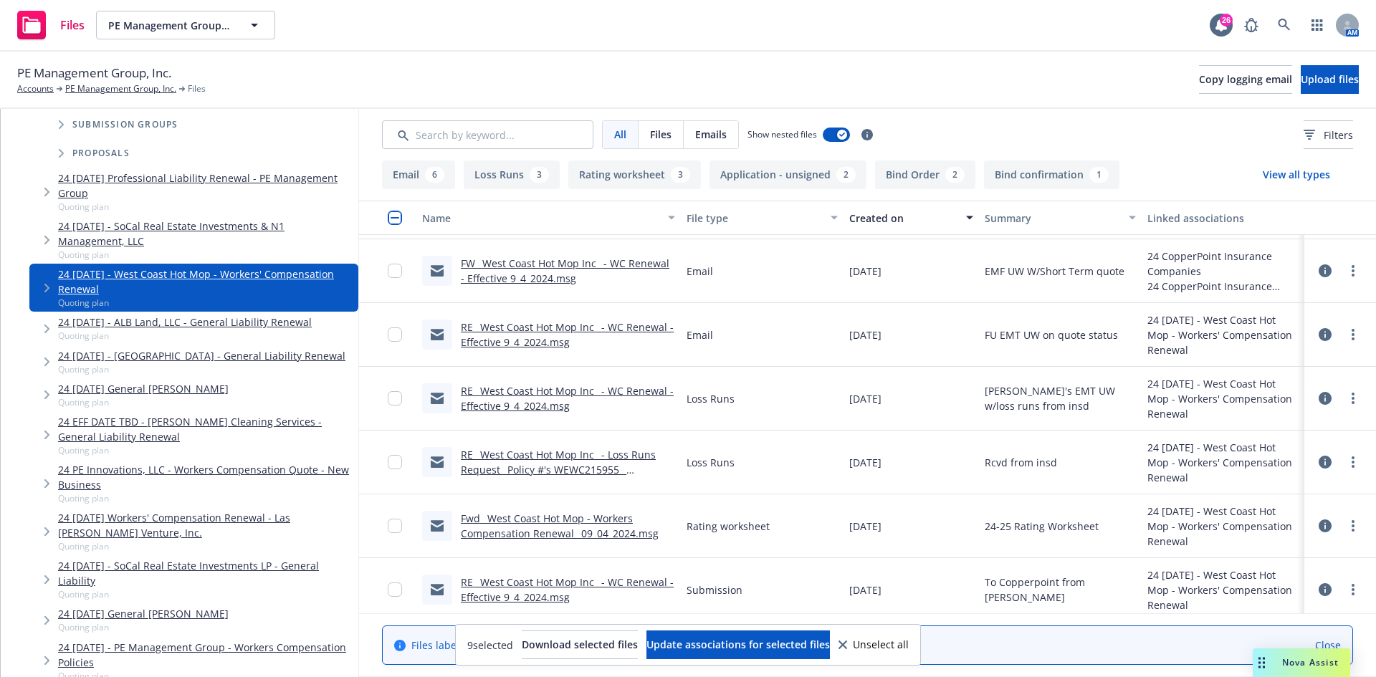
click at [529, 459] on link "RE_ West Coast Hot Mop Inc_ - Loss Runs Request_ Policy #'s WEWC215955 _ WEWC11…" at bounding box center [558, 470] width 195 height 44
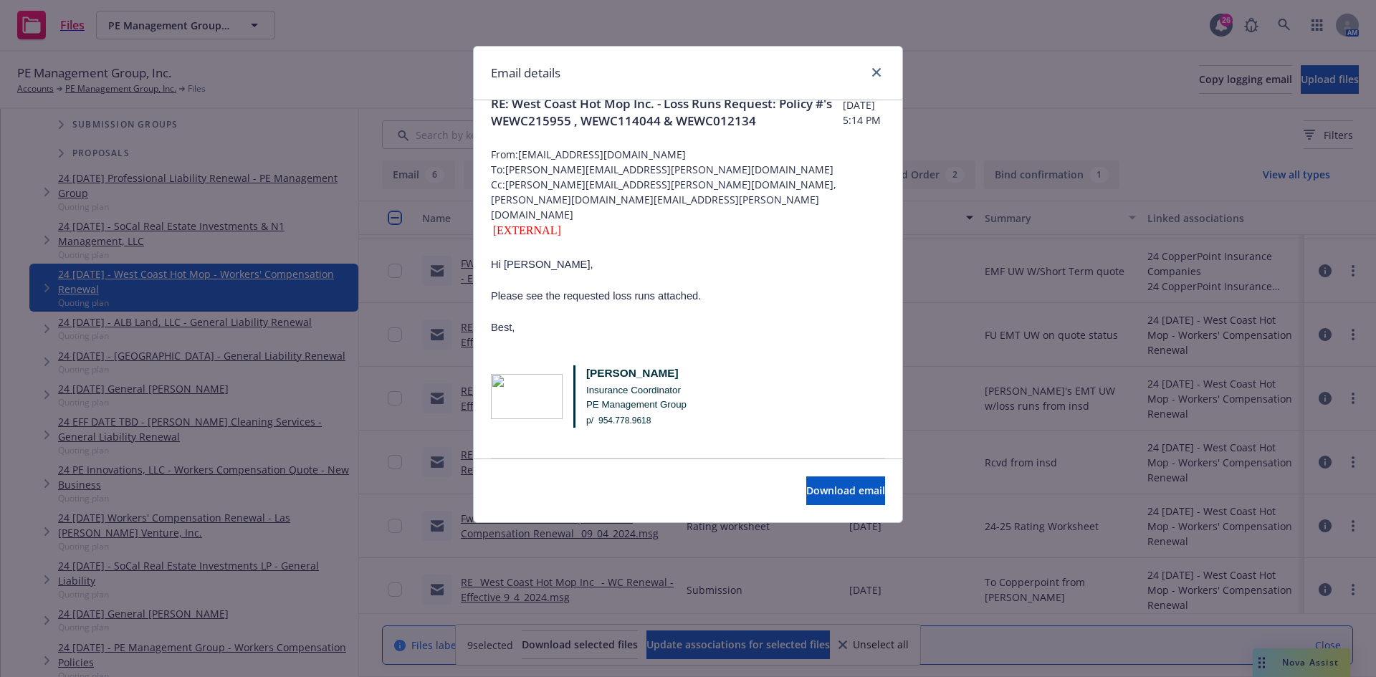
scroll to position [0, 0]
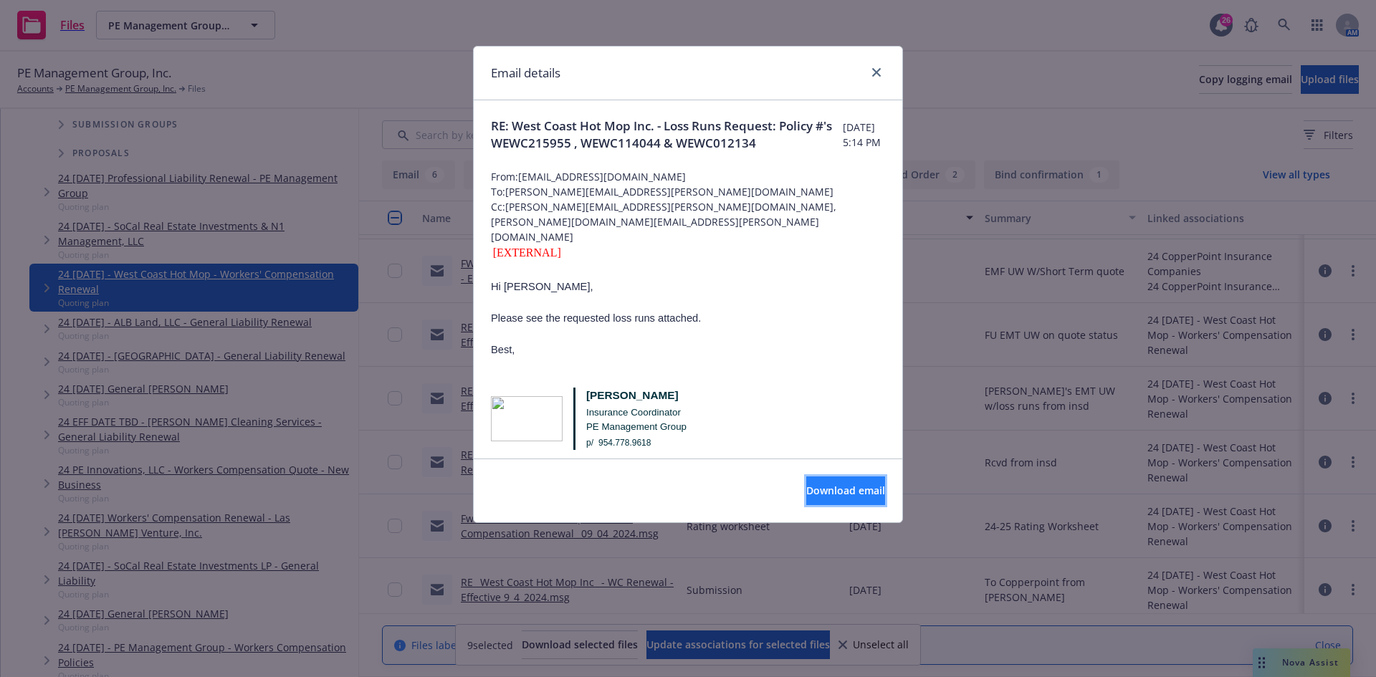
click at [829, 493] on span "Download email" at bounding box center [845, 491] width 79 height 14
click at [874, 69] on icon "close" at bounding box center [876, 72] width 9 height 9
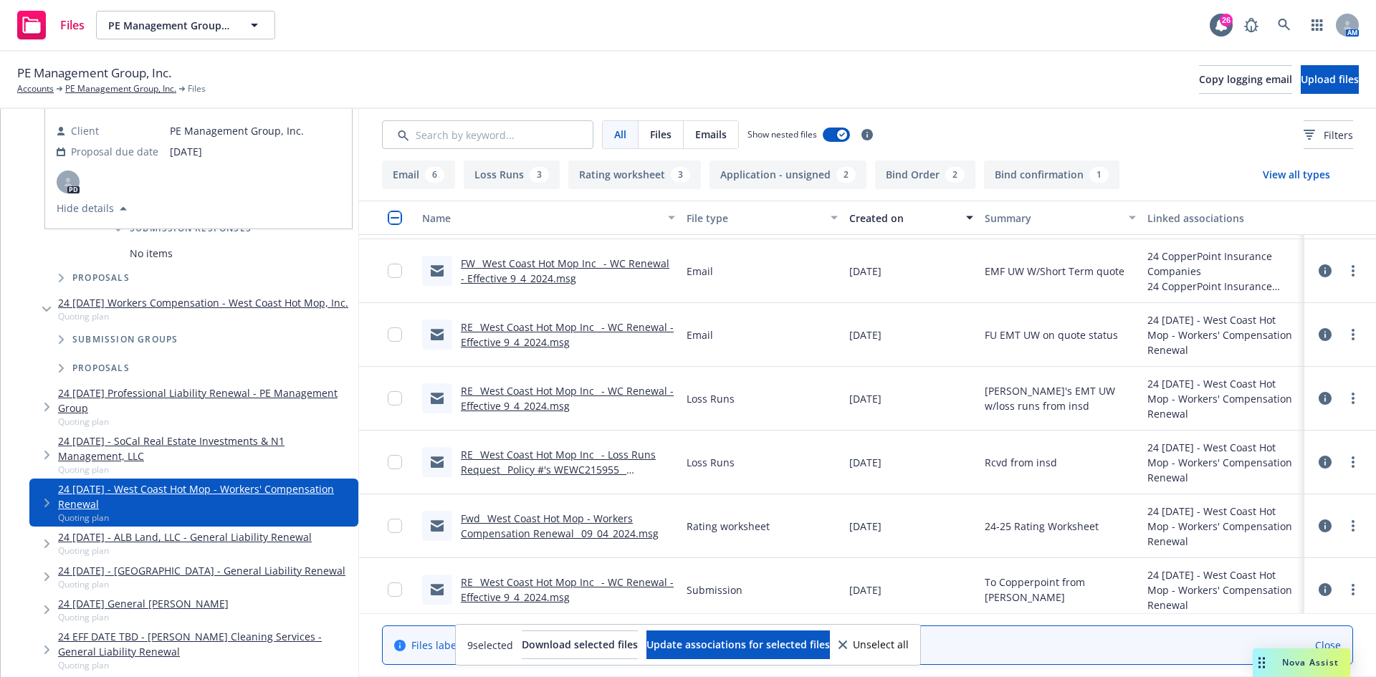
scroll to position [4229, 0]
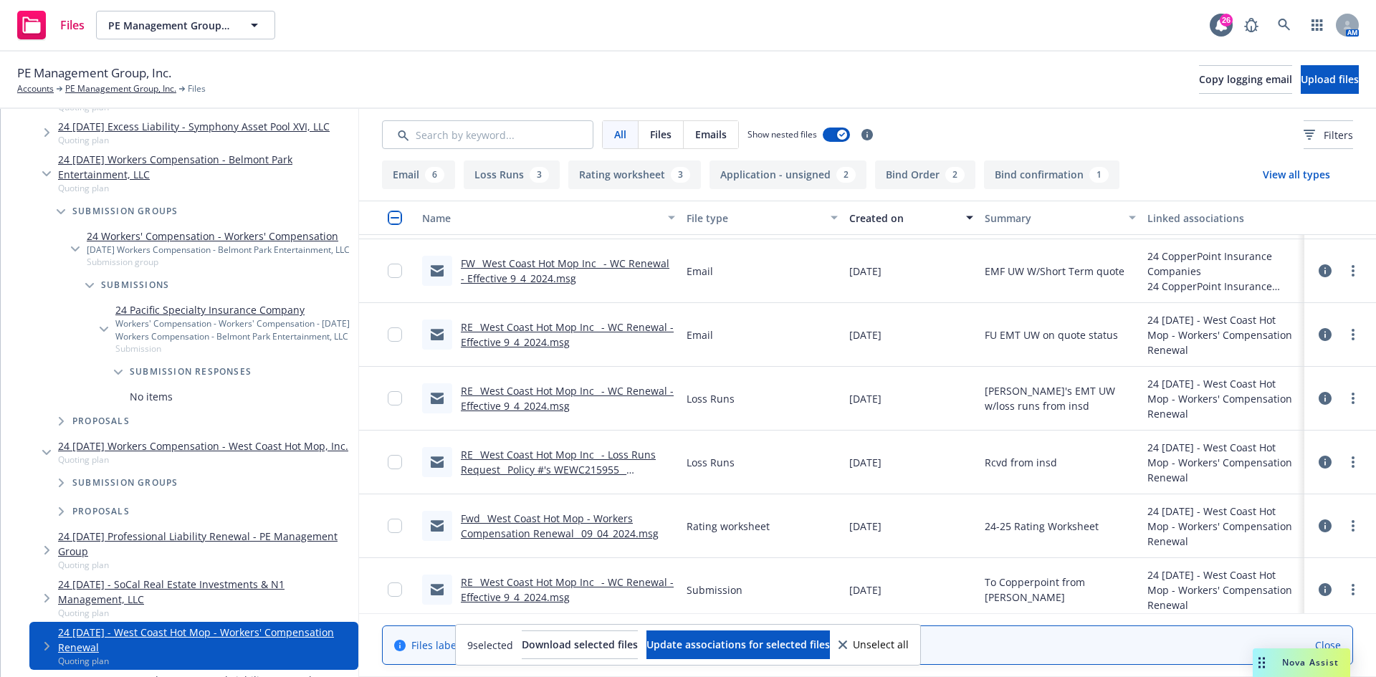
click at [44, 185] on span "Tree Example" at bounding box center [46, 173] width 23 height 23
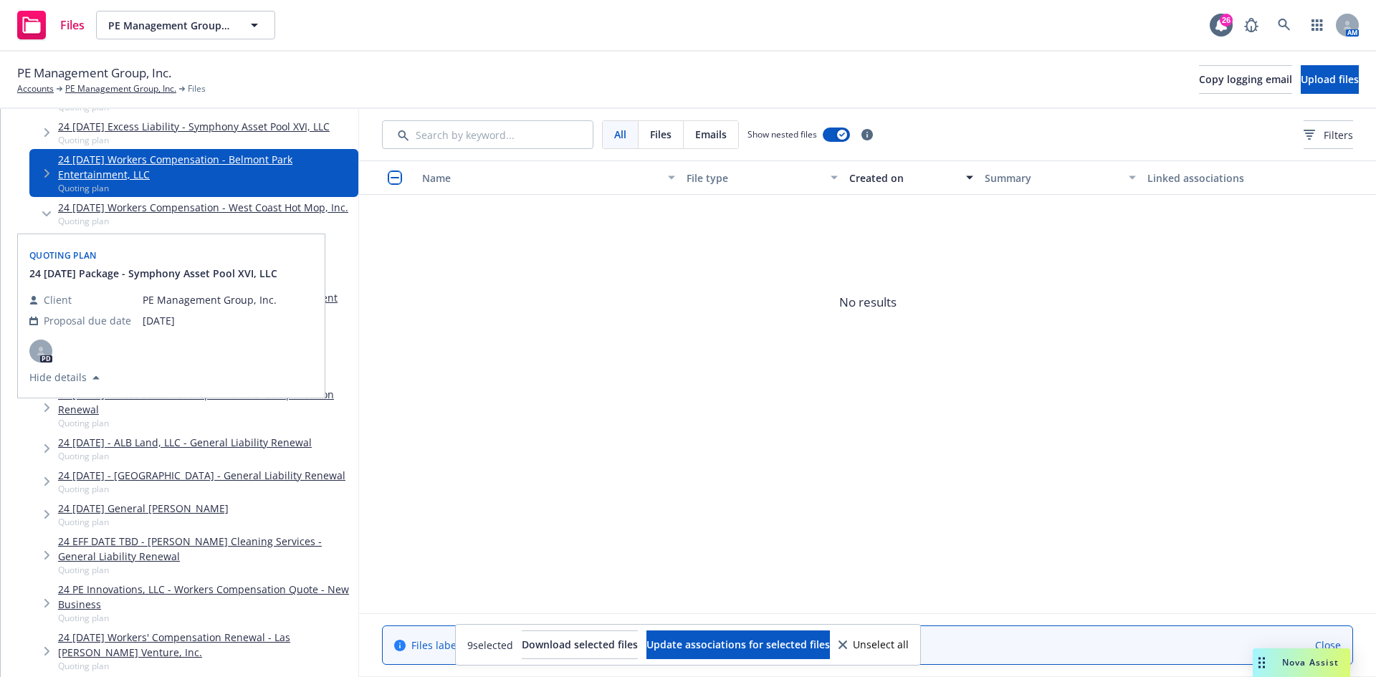
click at [264, 68] on link "24 [DATE] Workers Compensation Renewal - Belmont Park Entertainment, LLC" at bounding box center [205, 53] width 295 height 30
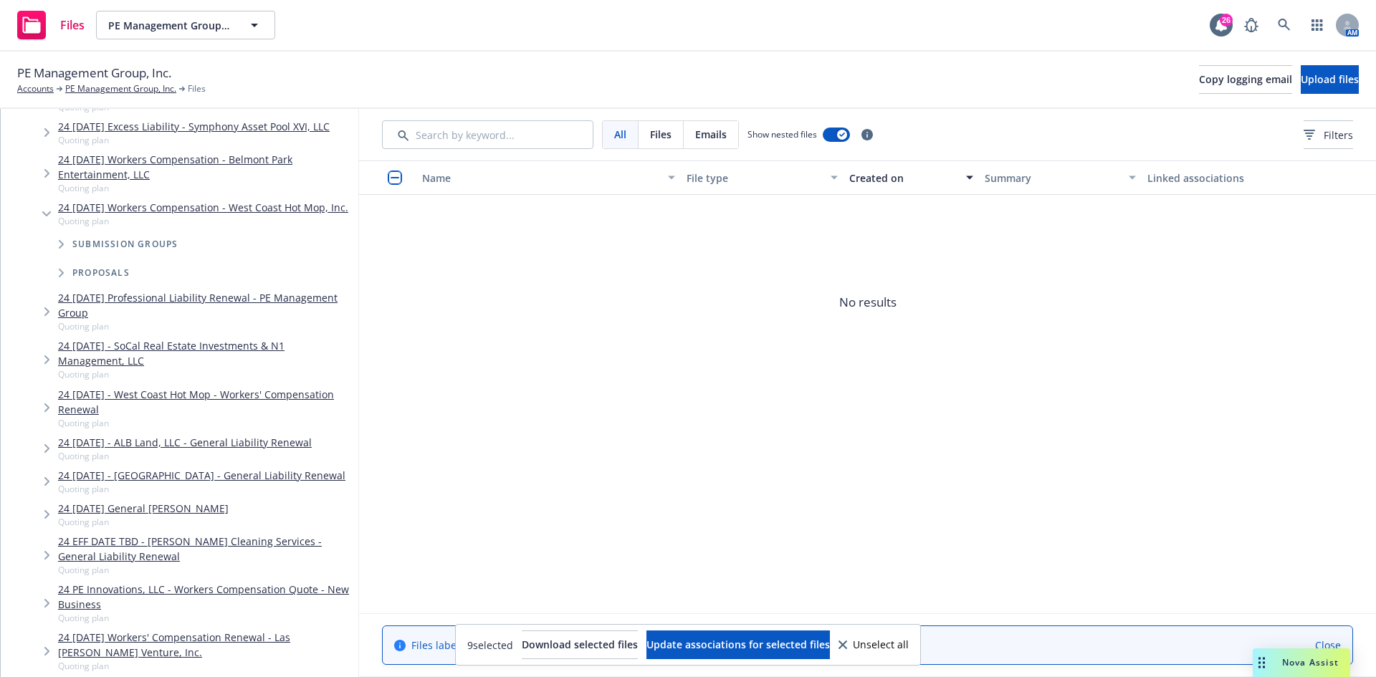
click at [164, 215] on link "24 [DATE] Workers Compensation - West Coast Hot Mop, Inc." at bounding box center [203, 207] width 290 height 15
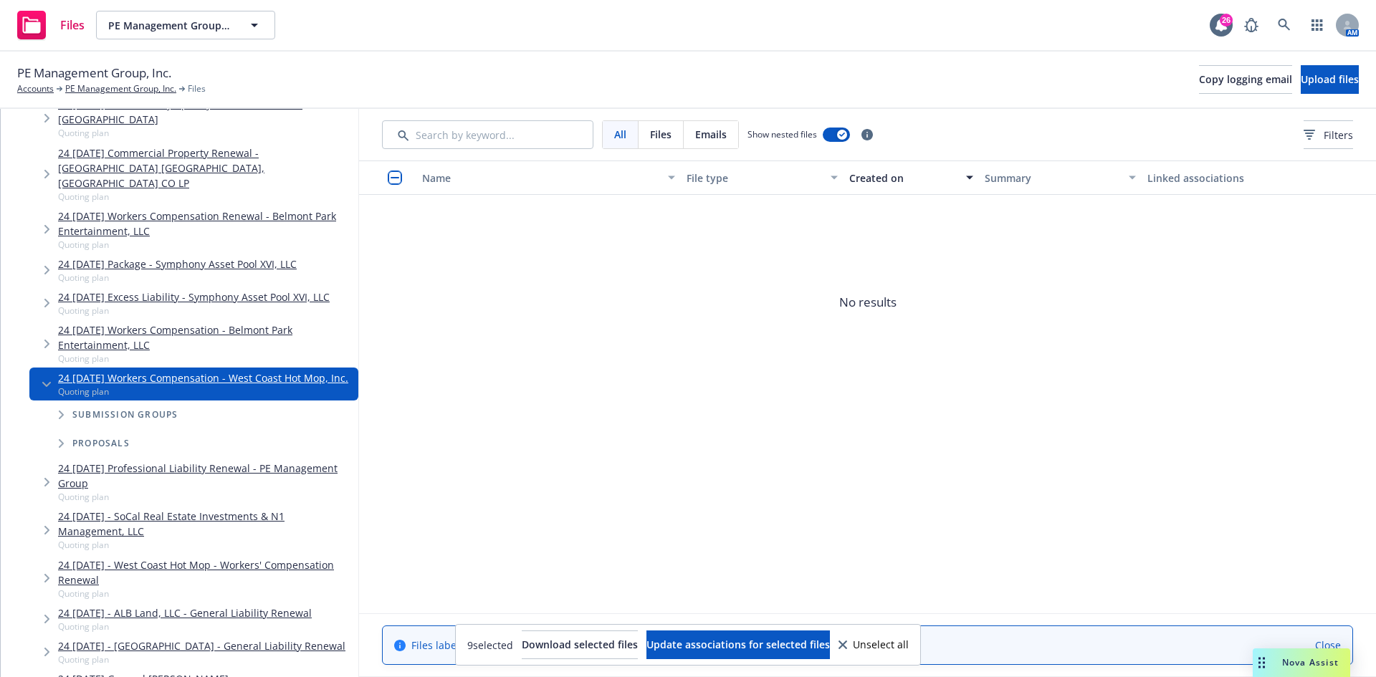
scroll to position [4014, 0]
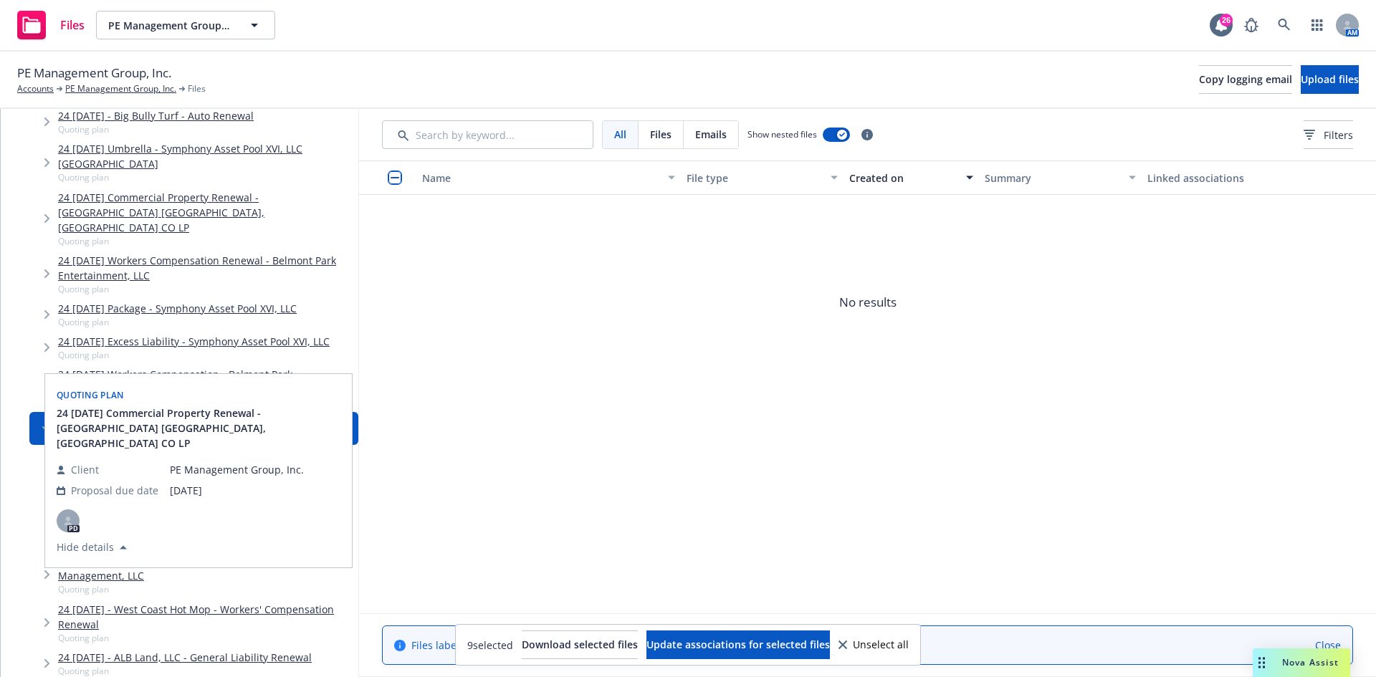
click at [159, 235] on link "24 [DATE] Commercial Property Renewal - [GEOGRAPHIC_DATA] [GEOGRAPHIC_DATA], [G…" at bounding box center [205, 212] width 295 height 45
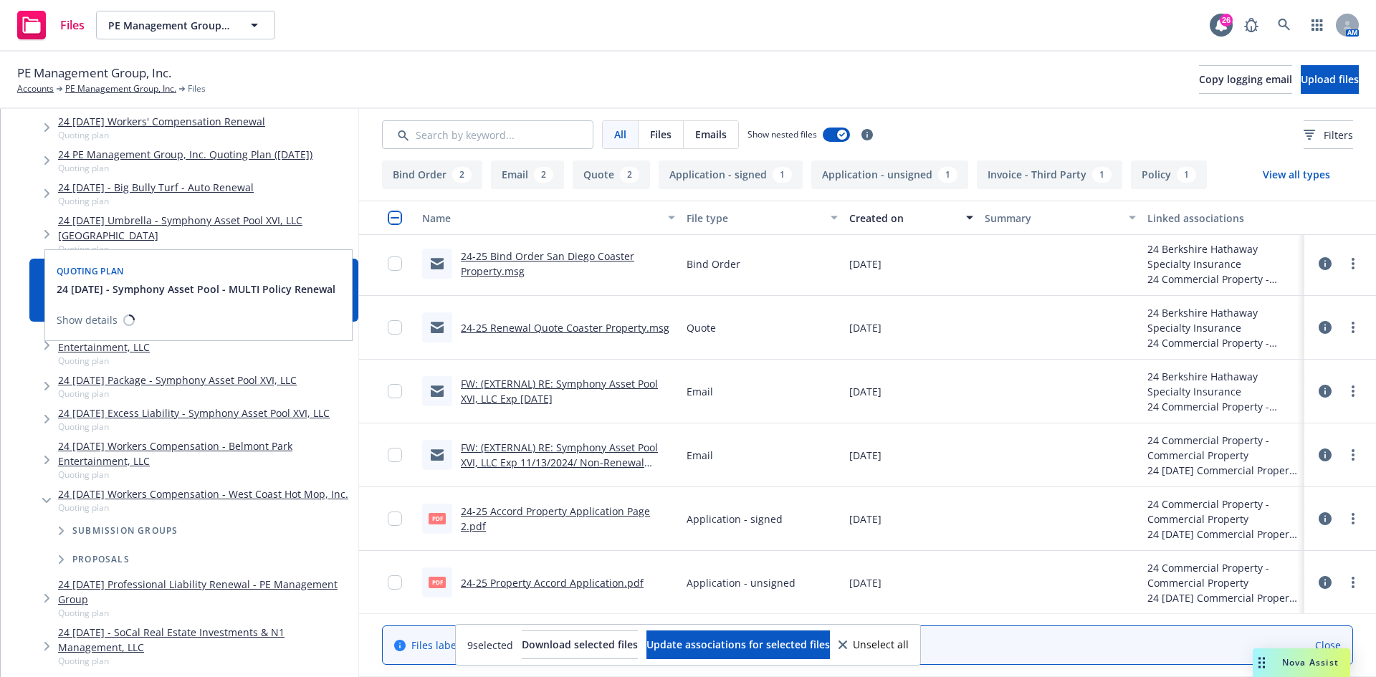
scroll to position [3870, 0]
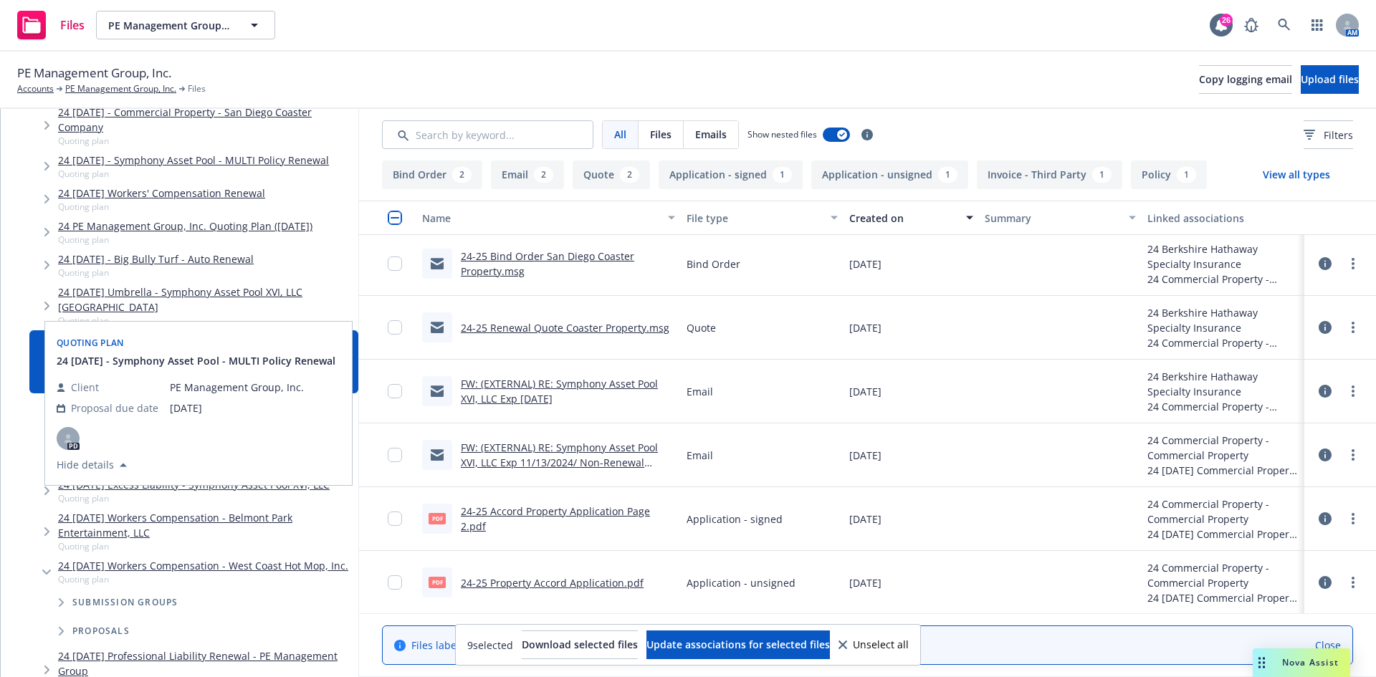
click at [217, 87] on link "24 [DATE] Workers' Compensation Renewal" at bounding box center [161, 79] width 207 height 15
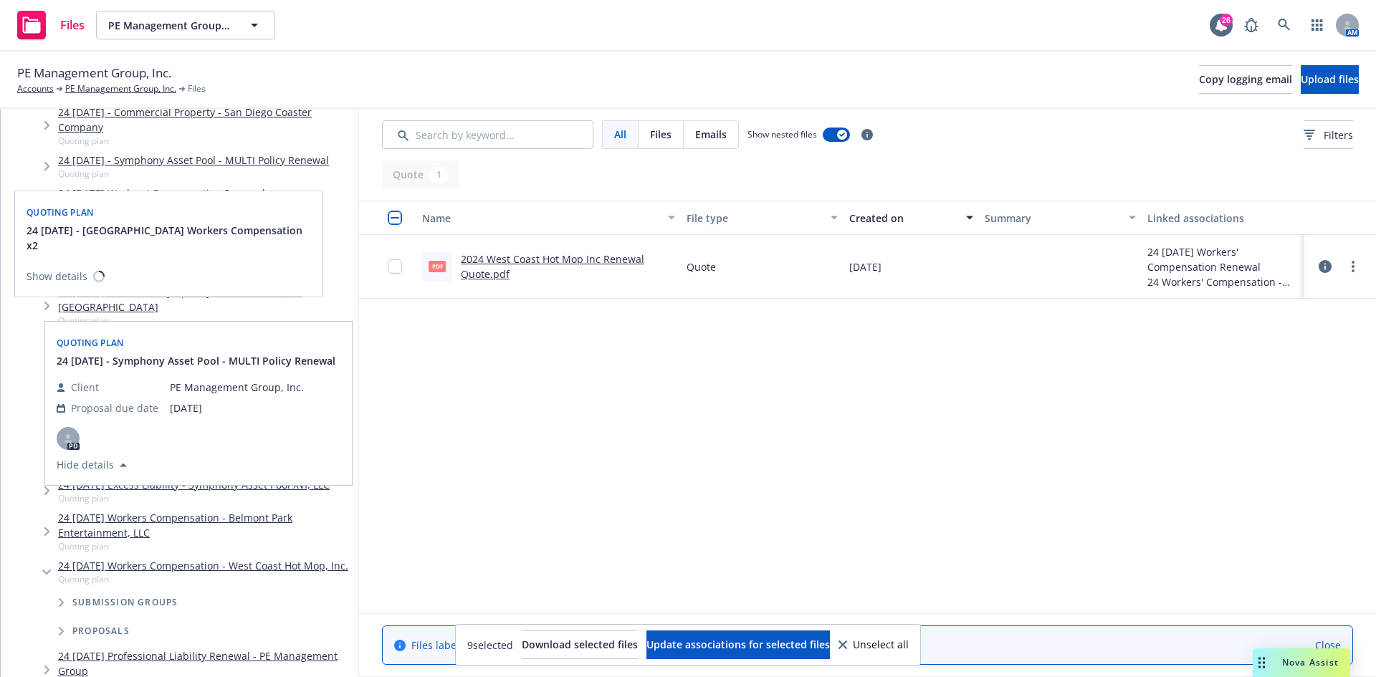
click at [227, 53] on link "24 [DATE] - [GEOGRAPHIC_DATA] Workers Compensation x2" at bounding box center [200, 45] width 285 height 15
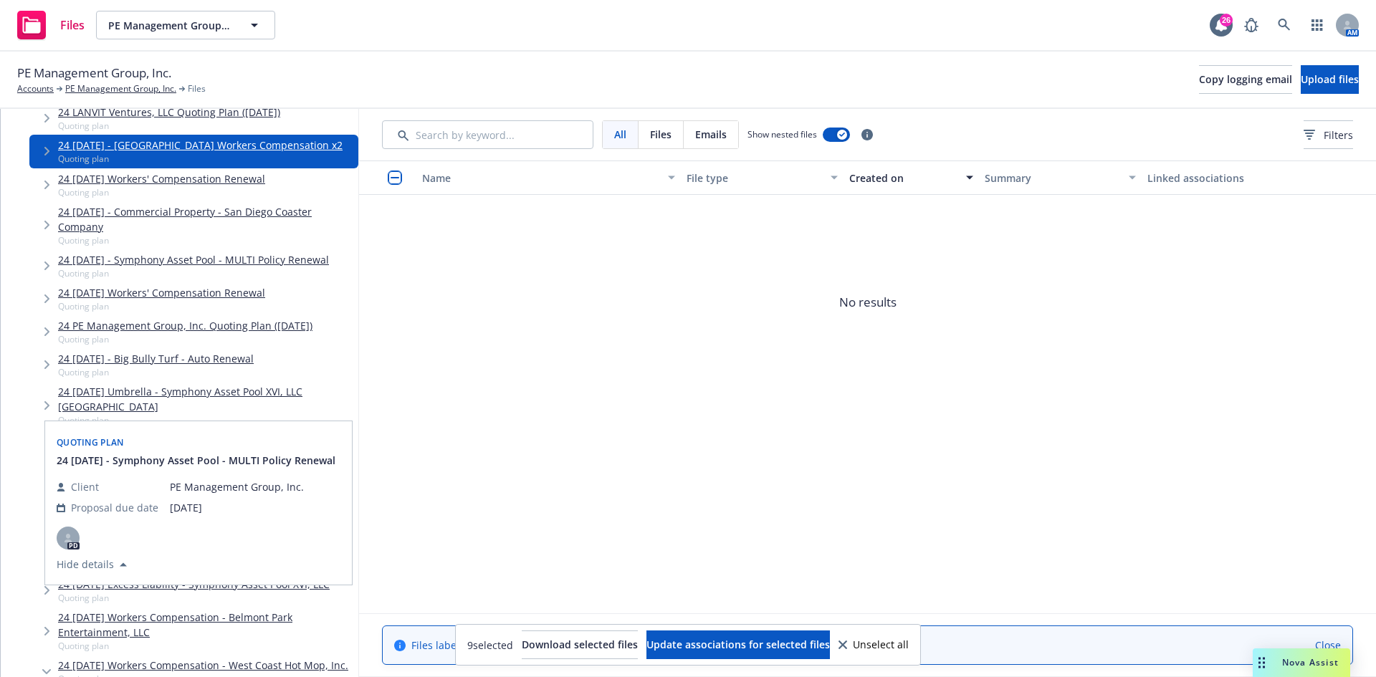
scroll to position [3727, 0]
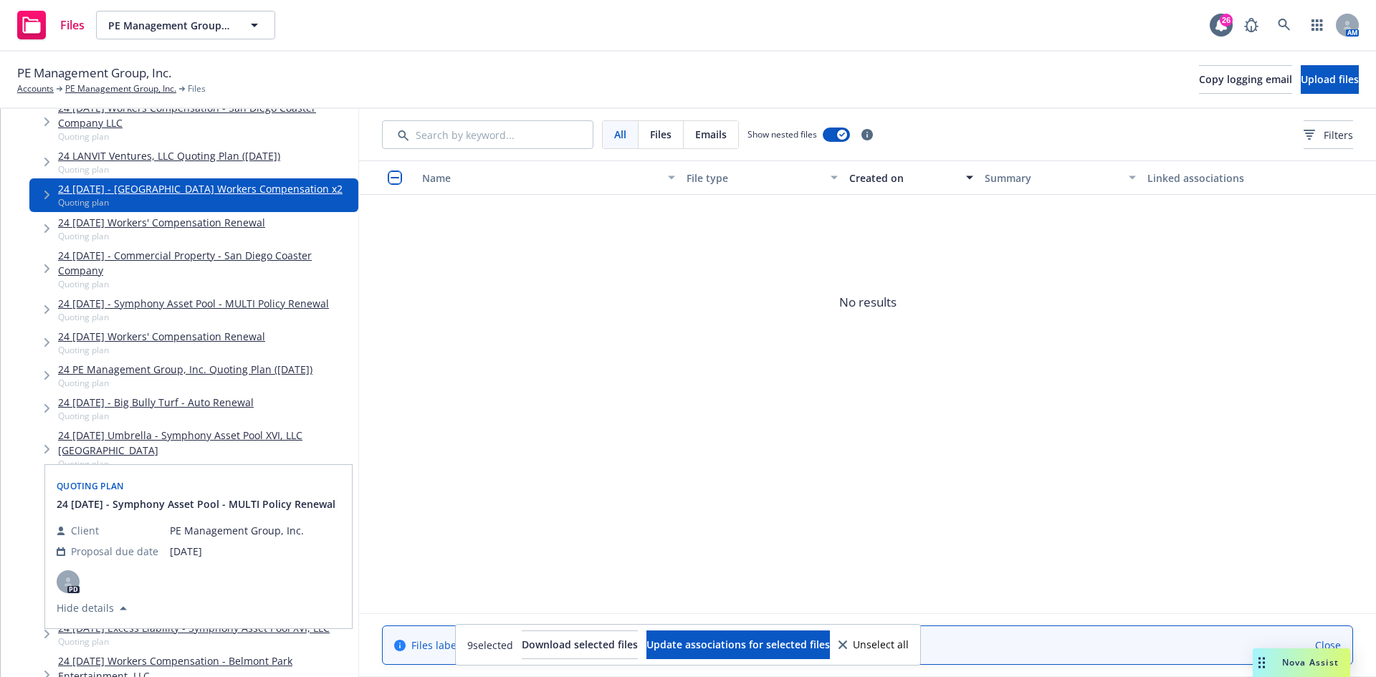
click at [297, 130] on link "24 [DATE] Workers Compensation - San Diego Coaster Company LLC" at bounding box center [205, 115] width 295 height 30
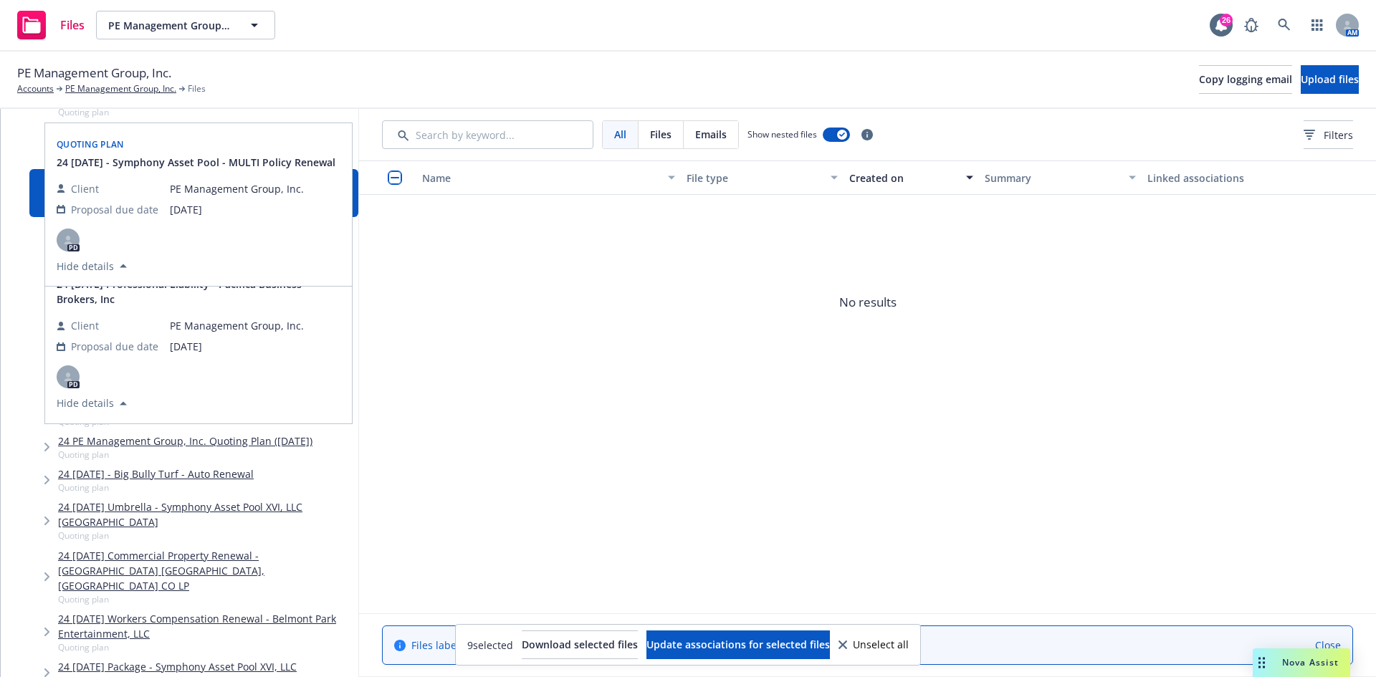
scroll to position [3584, 0]
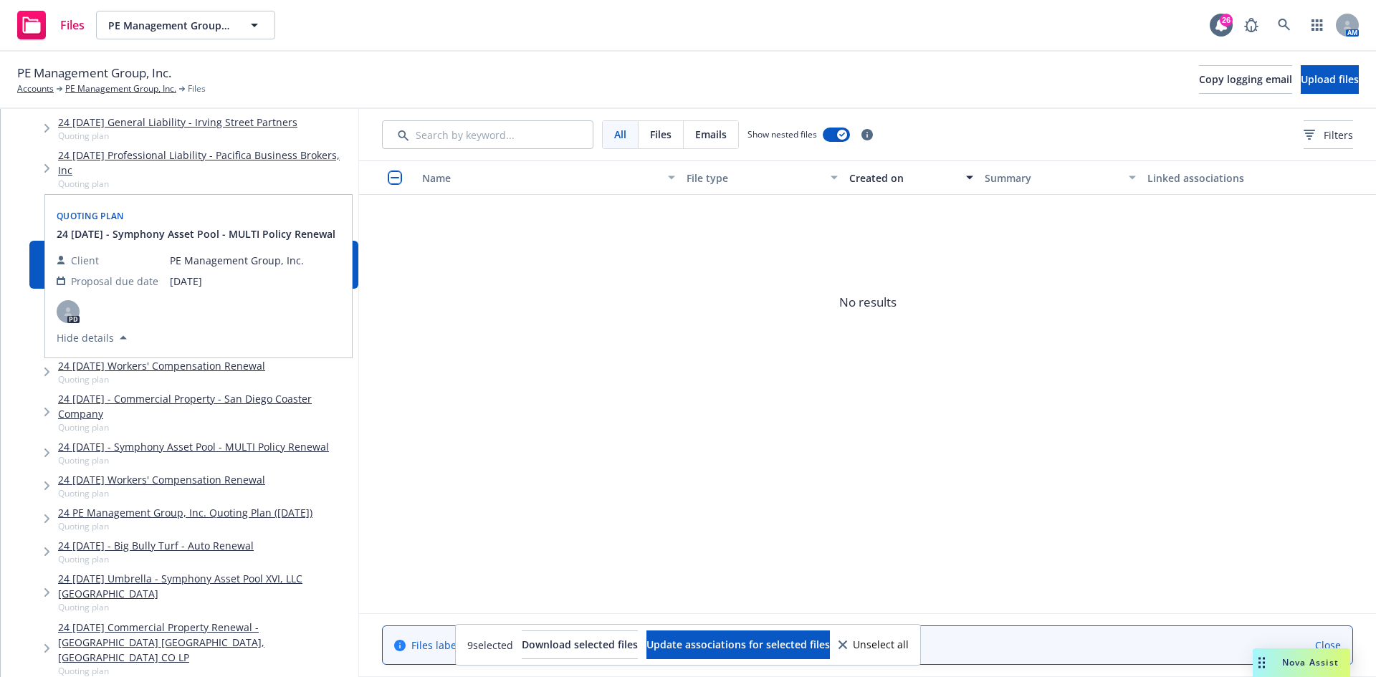
click at [262, 97] on link "24 [DATE] - Workers Compensation - [GEOGRAPHIC_DATA] Co" at bounding box center [204, 89] width 292 height 15
click at [226, 63] on link "24 [DATE] Workers' Compensation Renewal" at bounding box center [161, 55] width 207 height 15
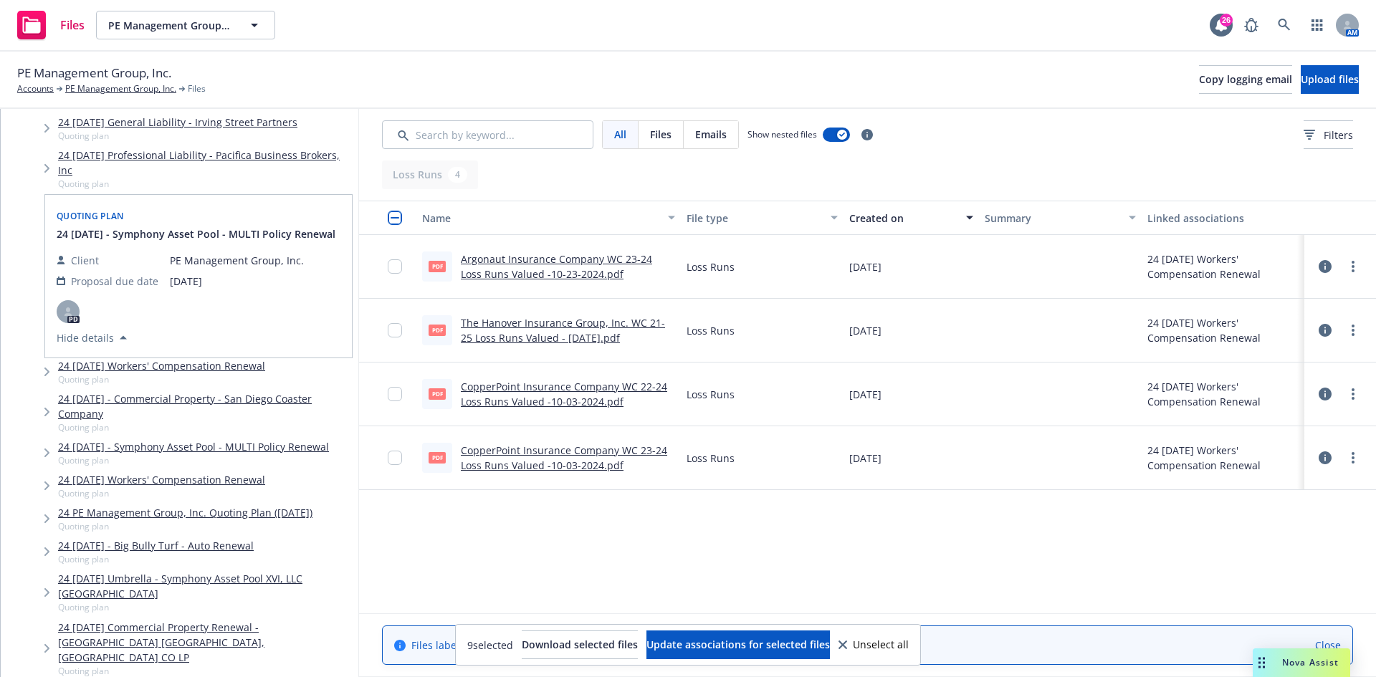
click at [500, 329] on link "The Hanover Insurance Group, Inc. WC 21-25 Loss Runs Valued - [DATE].pdf" at bounding box center [563, 330] width 204 height 29
